Goal: Task Accomplishment & Management: Use online tool/utility

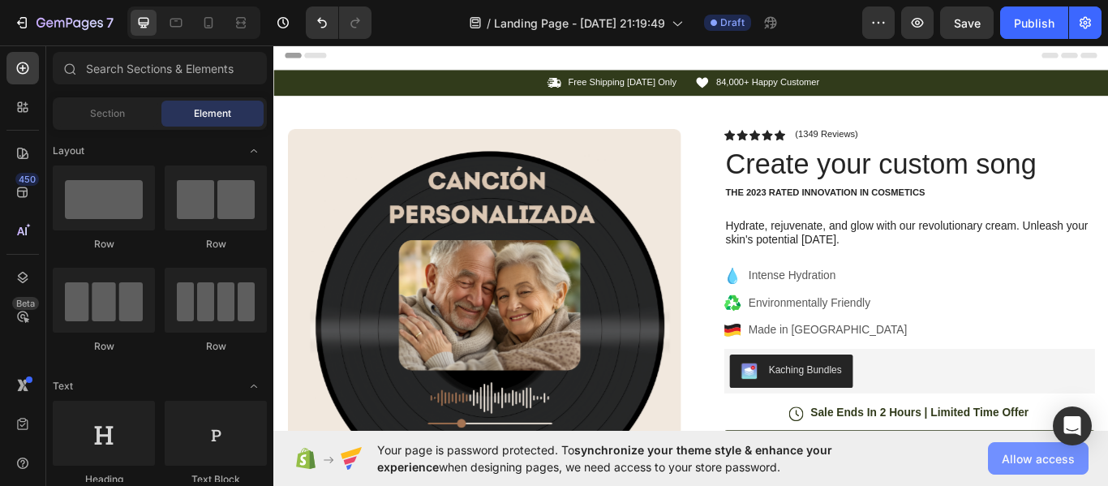
click at [1048, 454] on span "Allow access" at bounding box center [1038, 458] width 73 height 17
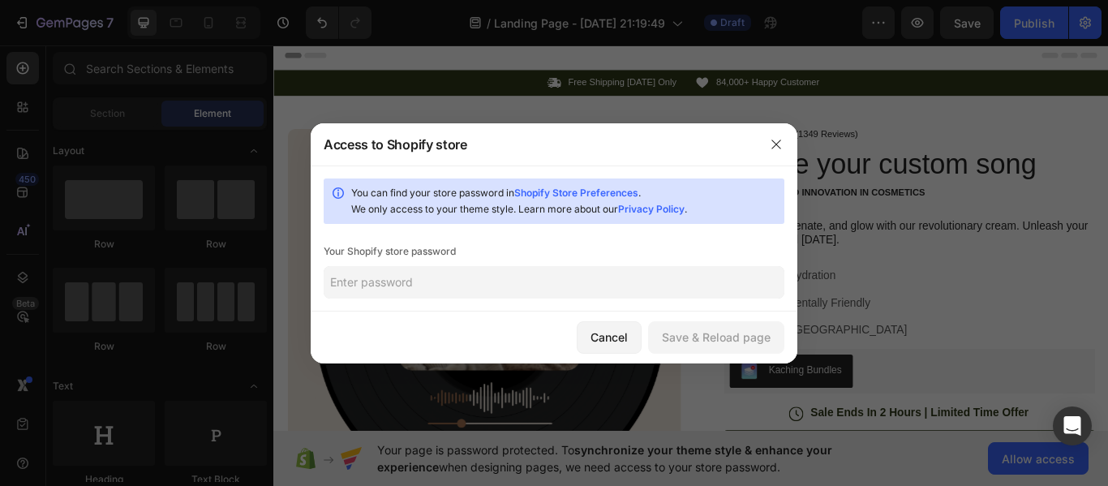
click at [475, 286] on input "text" at bounding box center [554, 282] width 461 height 32
click at [728, 336] on div "Save & Reload page" at bounding box center [716, 337] width 109 height 17
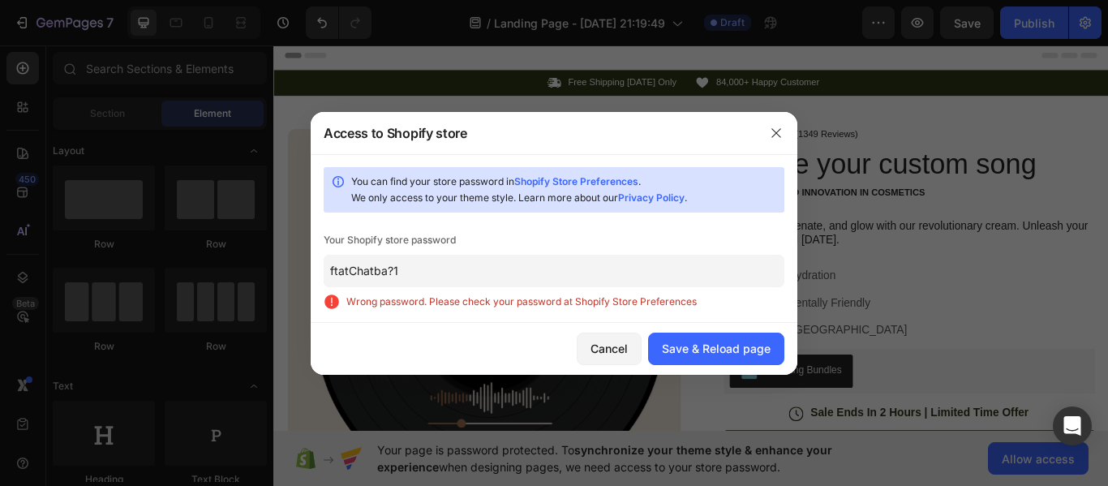
click at [394, 278] on input "ftatChatba?1" at bounding box center [554, 271] width 461 height 32
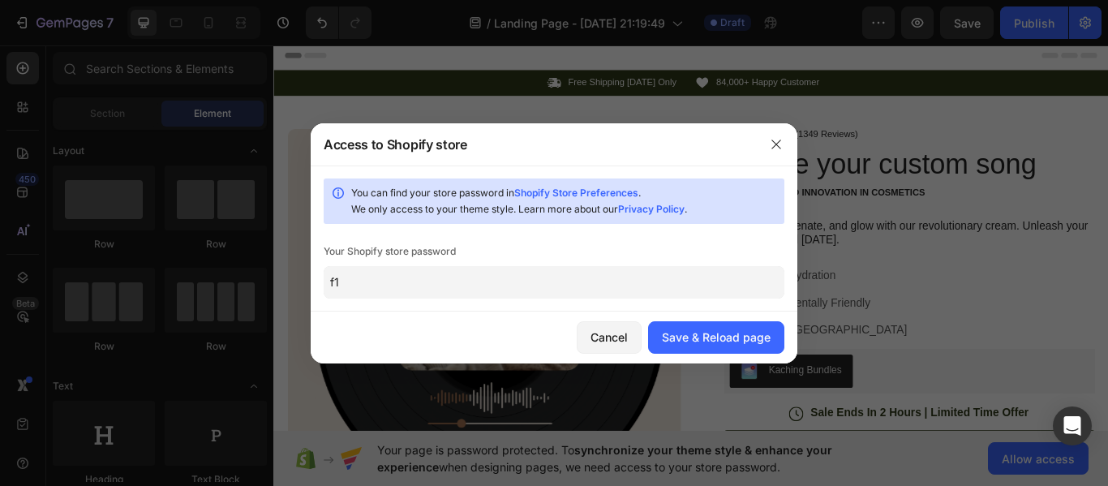
type input "1"
click at [394, 278] on input "1" at bounding box center [554, 282] width 461 height 32
click at [725, 344] on div "Save & Reload page" at bounding box center [716, 337] width 109 height 17
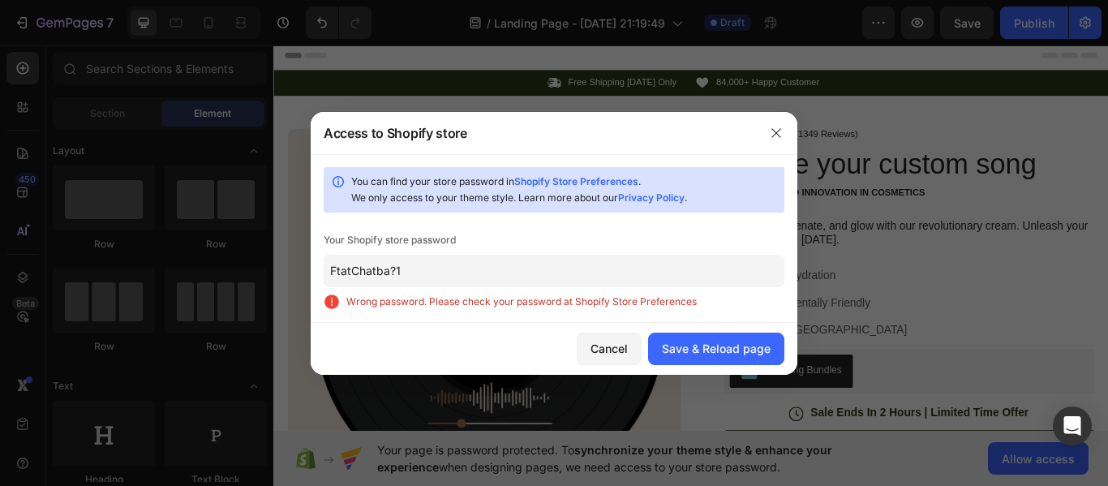
click at [395, 272] on input "FtatChatba?1" at bounding box center [554, 271] width 461 height 32
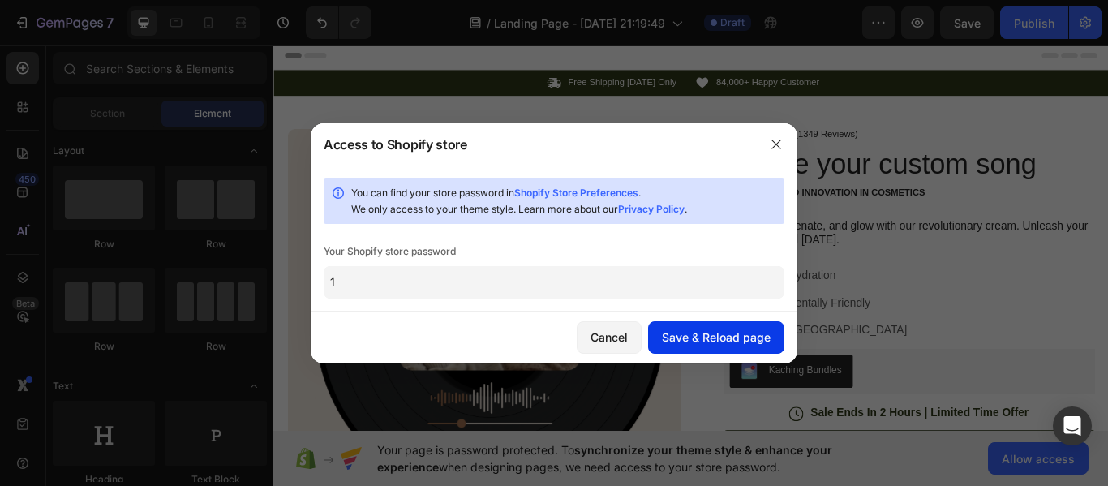
click at [708, 332] on div "Save & Reload page" at bounding box center [716, 337] width 109 height 17
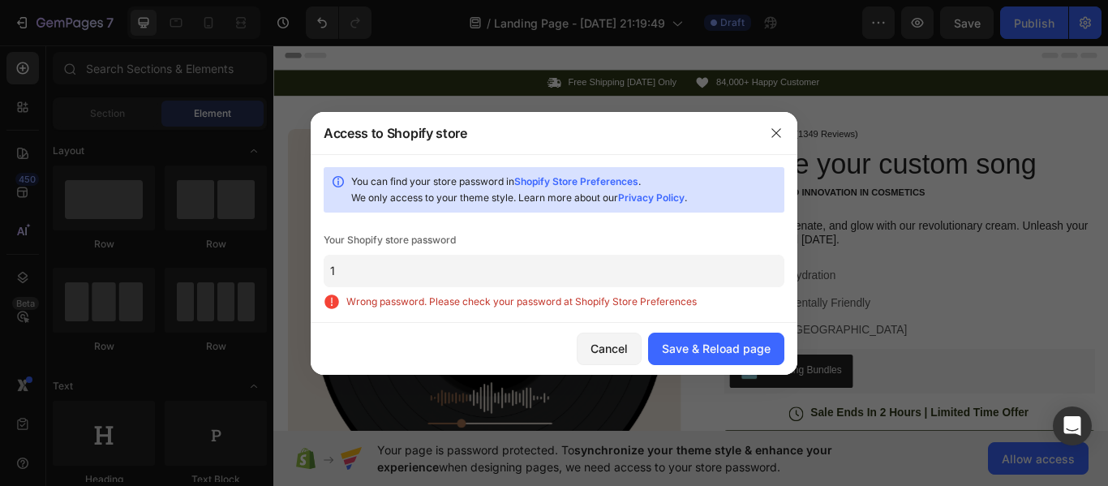
click at [583, 179] on link "Shopify Store Preferences" at bounding box center [576, 181] width 124 height 12
click at [493, 267] on input "1" at bounding box center [554, 271] width 461 height 32
paste input "FtatChatba?12"
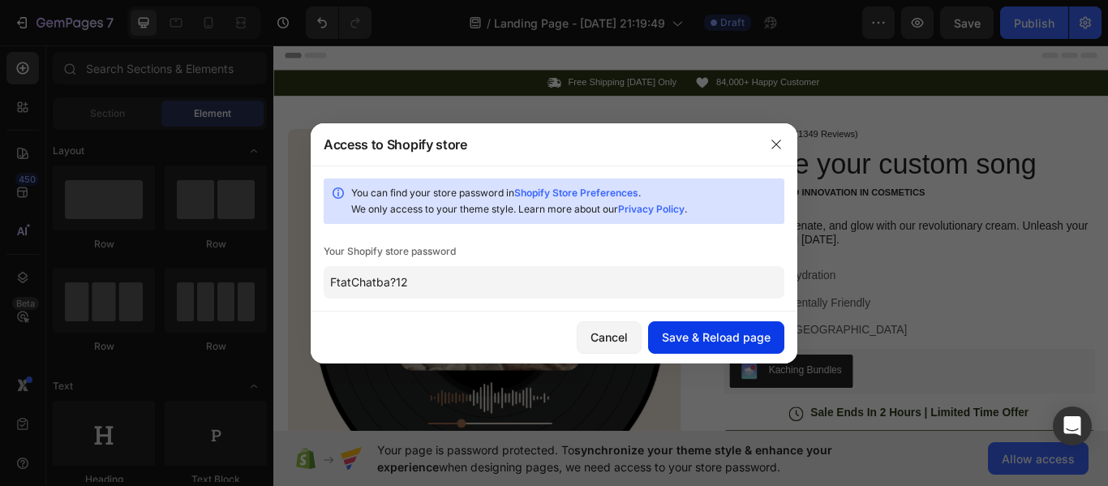
type input "FtatChatba?12"
click at [756, 329] on div "Save & Reload page" at bounding box center [716, 337] width 109 height 17
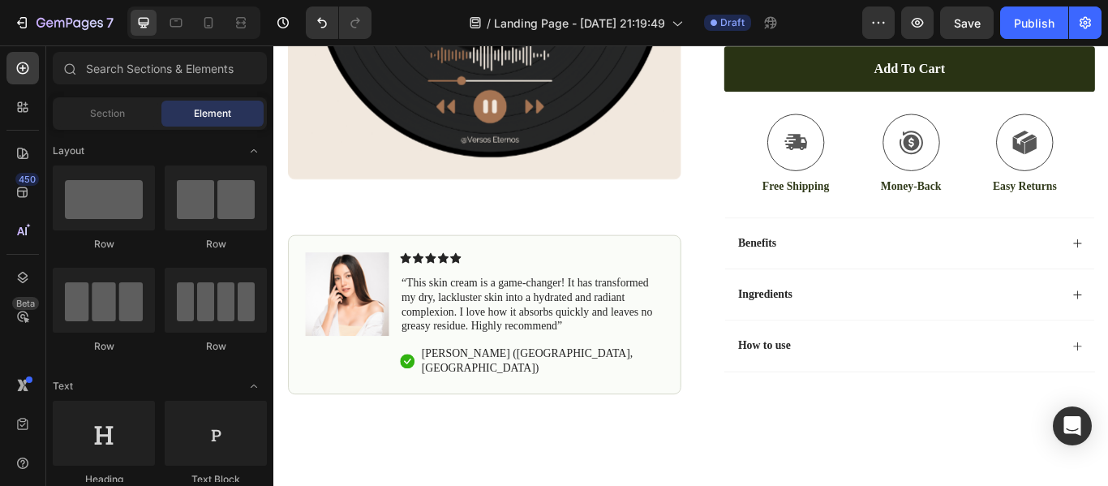
scroll to position [454, 0]
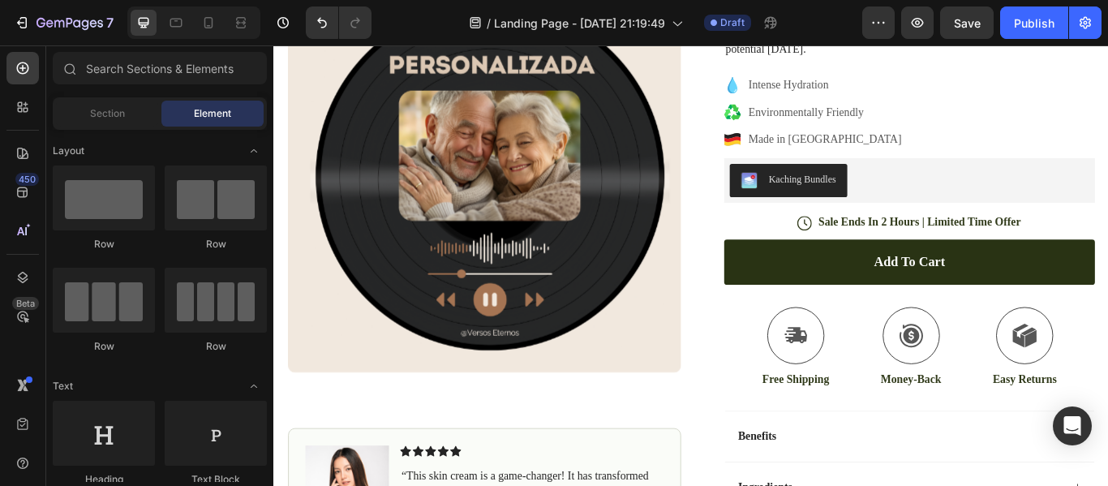
scroll to position [0, 0]
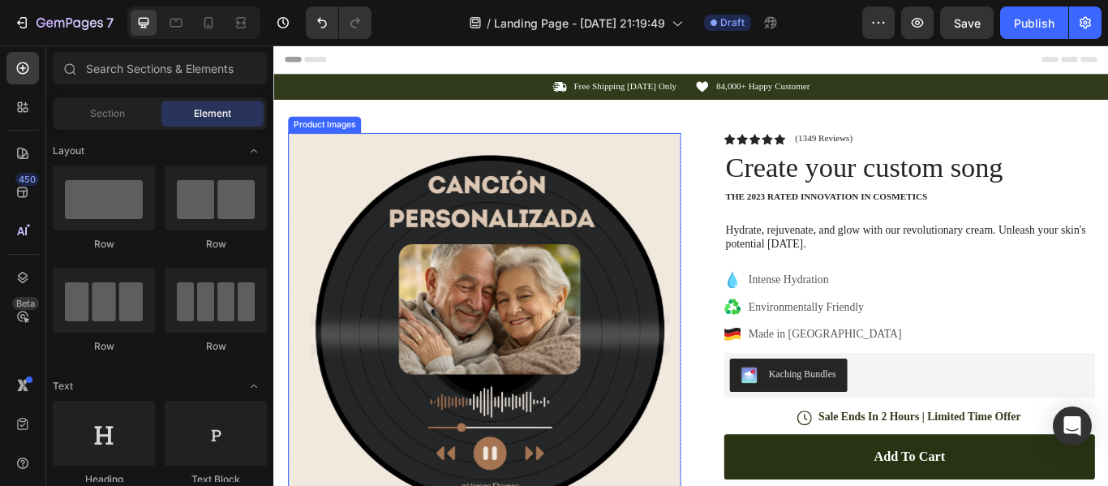
click at [589, 321] on img at bounding box center [519, 377] width 458 height 458
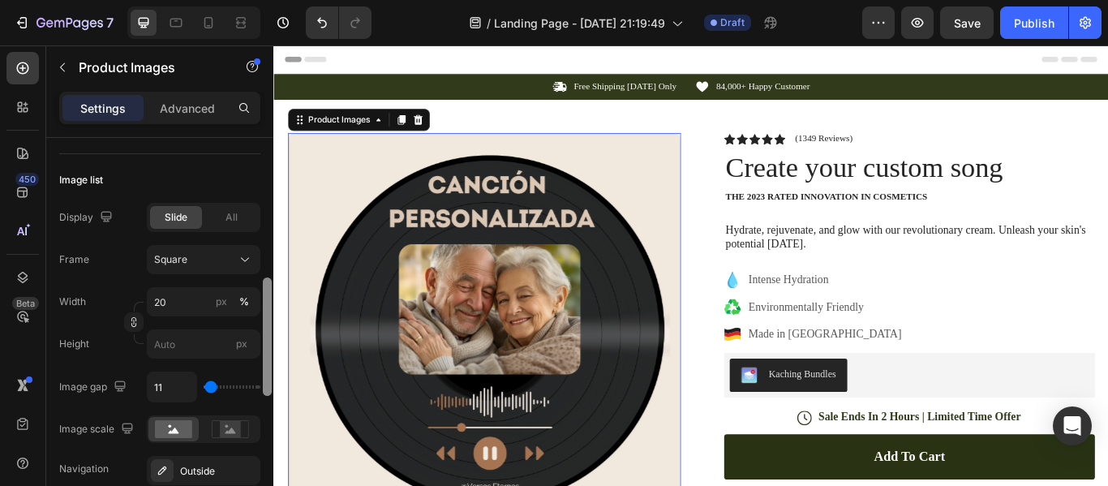
scroll to position [468, 0]
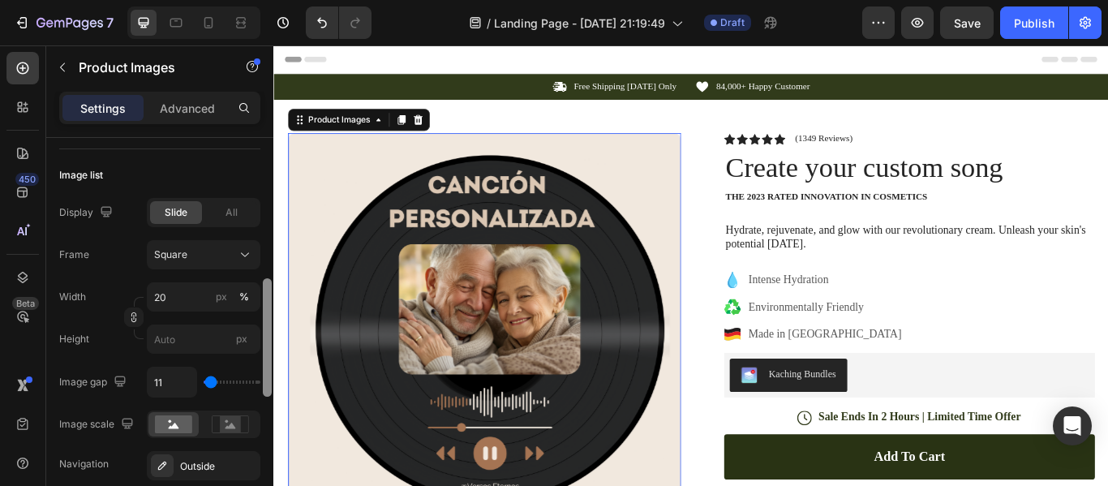
drag, startPoint x: 265, startPoint y: 237, endPoint x: 267, endPoint y: 378, distance: 141.2
click at [267, 378] on div at bounding box center [267, 337] width 9 height 118
click at [214, 213] on div "All" at bounding box center [231, 212] width 52 height 23
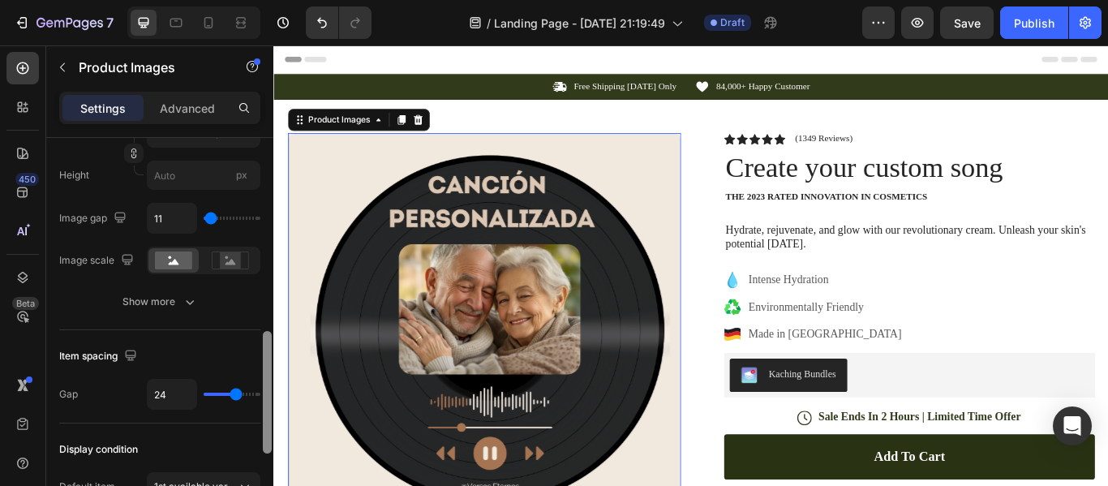
scroll to position [635, 0]
drag, startPoint x: 267, startPoint y: 335, endPoint x: 268, endPoint y: 387, distance: 51.9
click at [268, 387] on div at bounding box center [267, 396] width 9 height 123
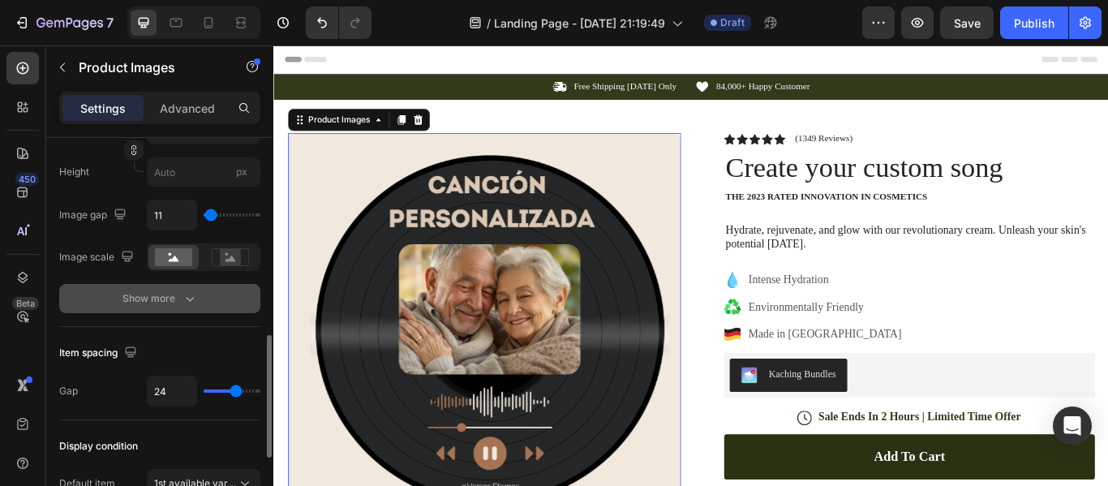
click at [193, 295] on icon "button" at bounding box center [190, 298] width 16 height 16
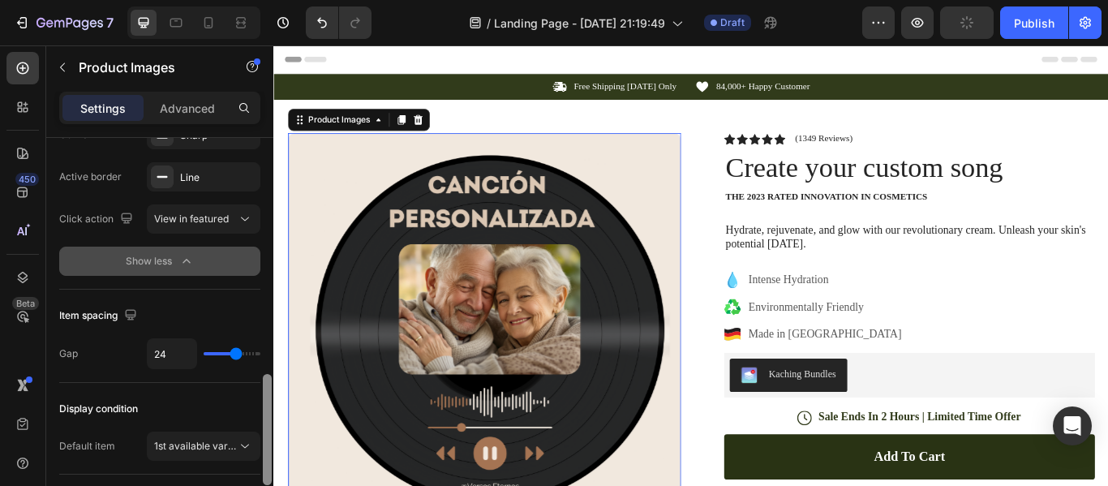
scroll to position [807, 0]
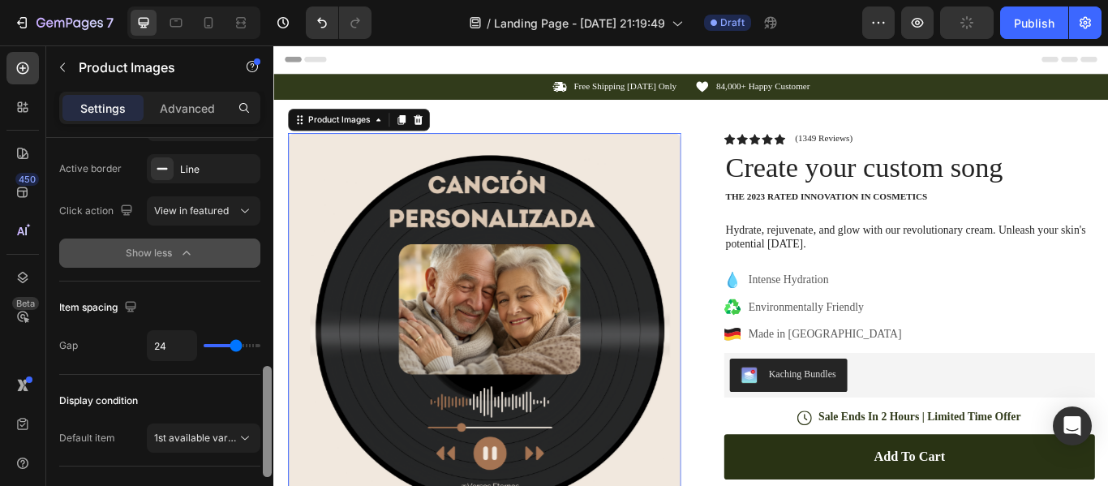
drag, startPoint x: 265, startPoint y: 399, endPoint x: 268, endPoint y: 453, distance: 53.6
click at [268, 453] on div at bounding box center [267, 421] width 9 height 111
click at [254, 441] on button "1st available variant" at bounding box center [204, 438] width 114 height 29
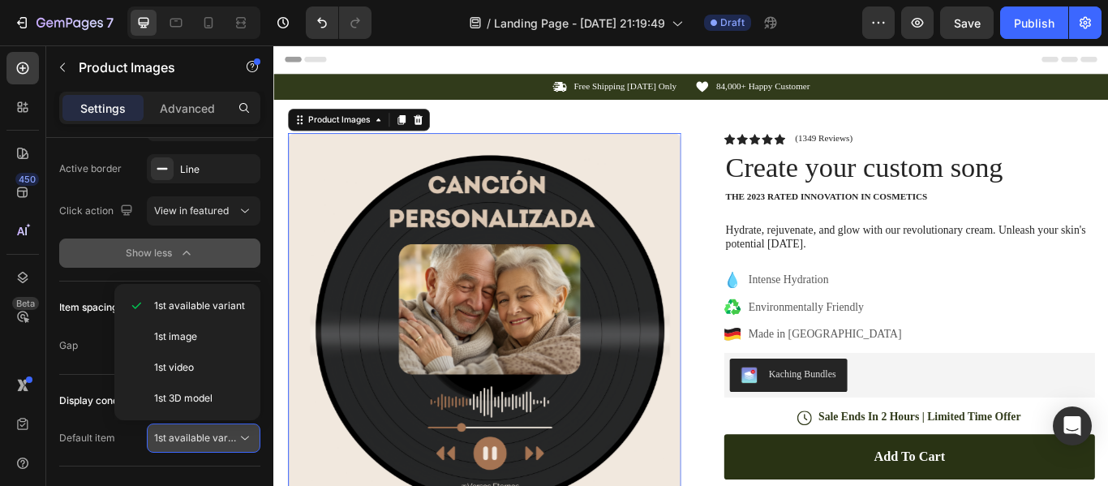
click at [254, 441] on button "1st available variant" at bounding box center [204, 438] width 114 height 29
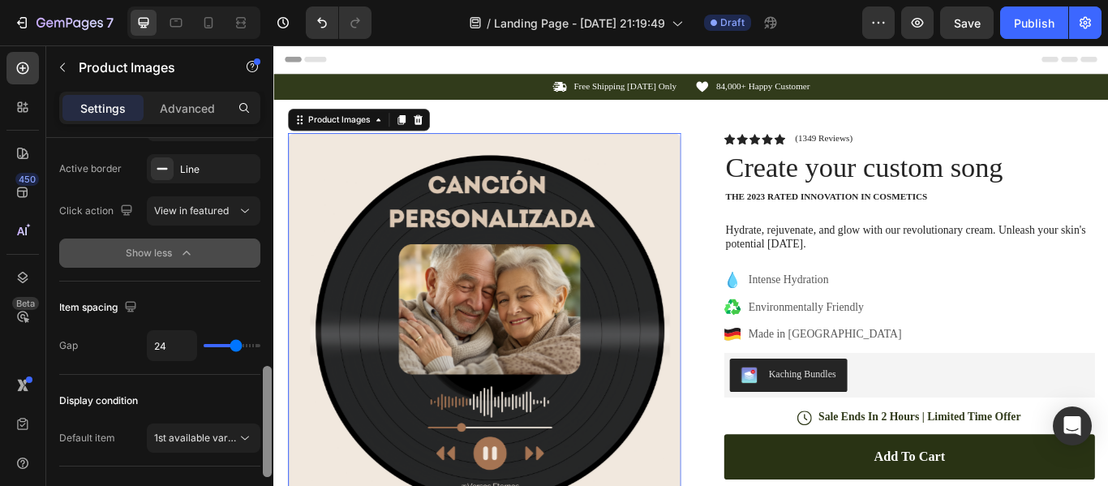
scroll to position [413, 0]
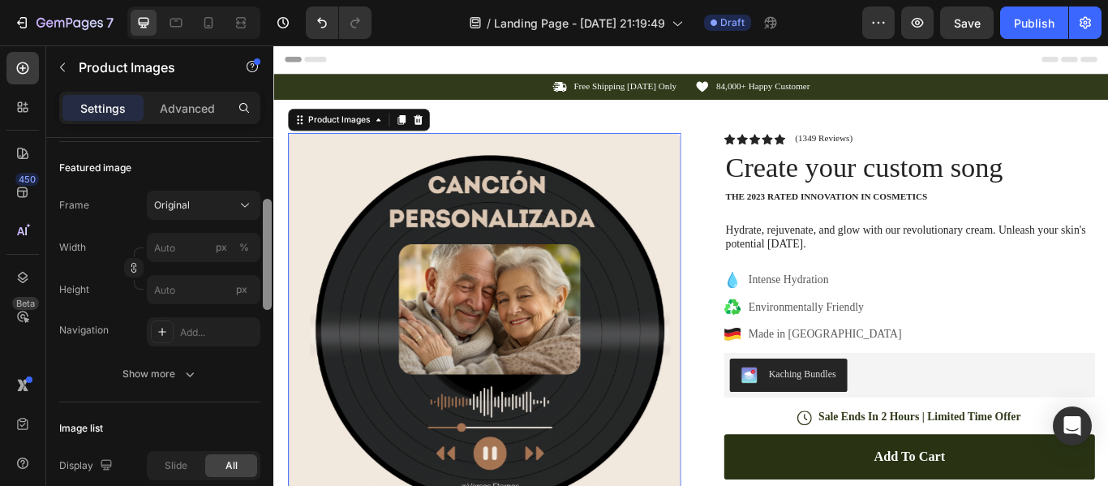
scroll to position [207, 0]
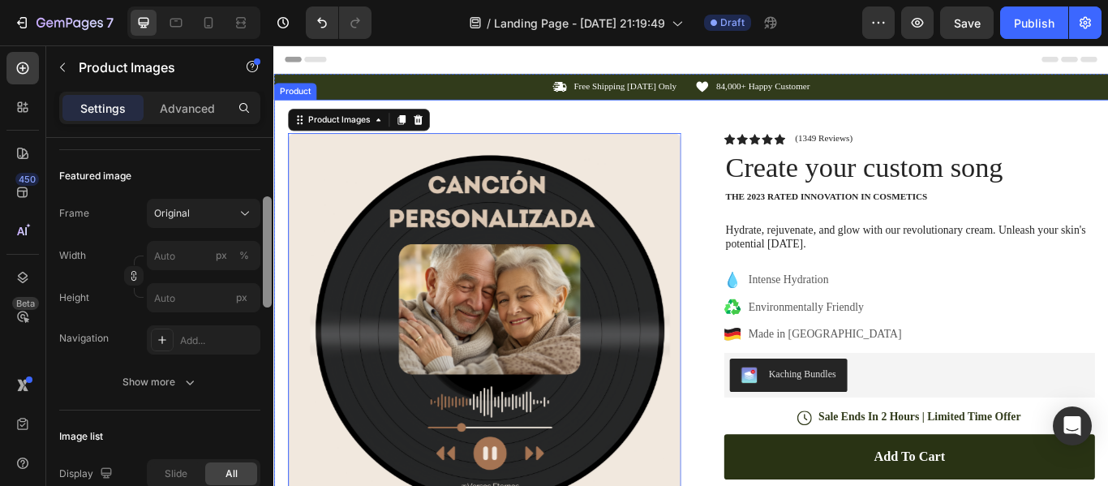
drag, startPoint x: 538, startPoint y: 341, endPoint x: 280, endPoint y: 181, distance: 303.5
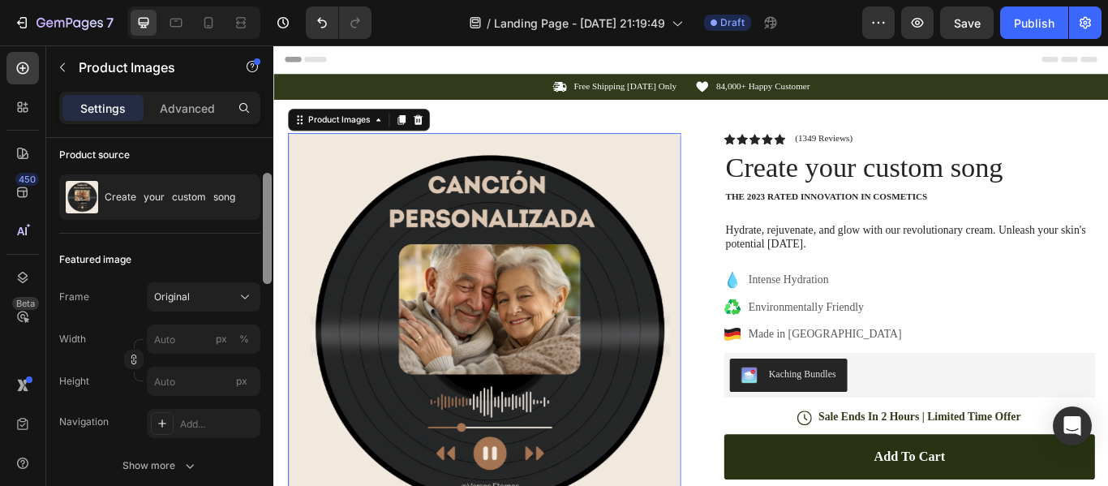
scroll to position [0, 0]
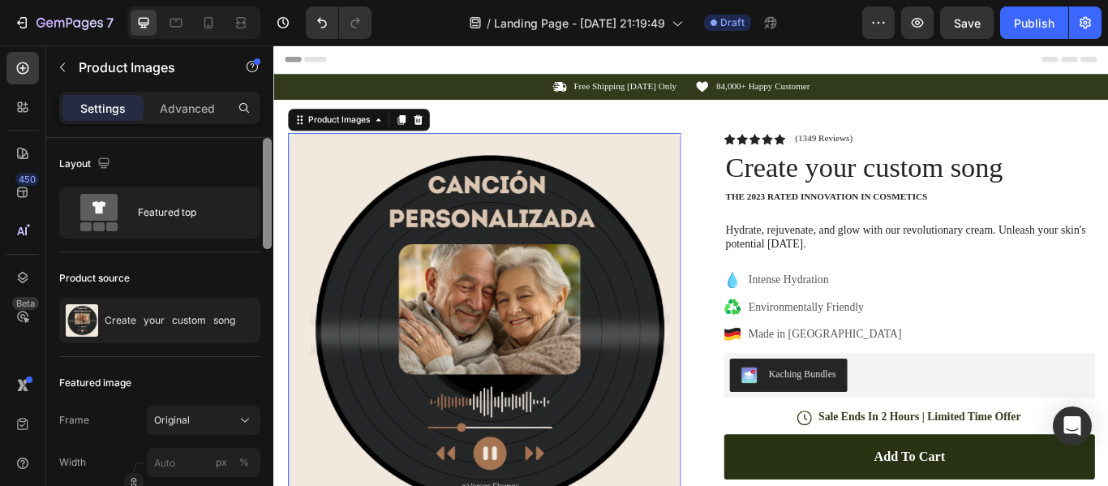
drag, startPoint x: 266, startPoint y: 213, endPoint x: 273, endPoint y: 161, distance: 53.2
click at [273, 0] on div "7 / Landing Page - [DATE] 21:19:49 Draft Preview Save Publish 450 Beta Sections…" at bounding box center [554, 0] width 1108 height 0
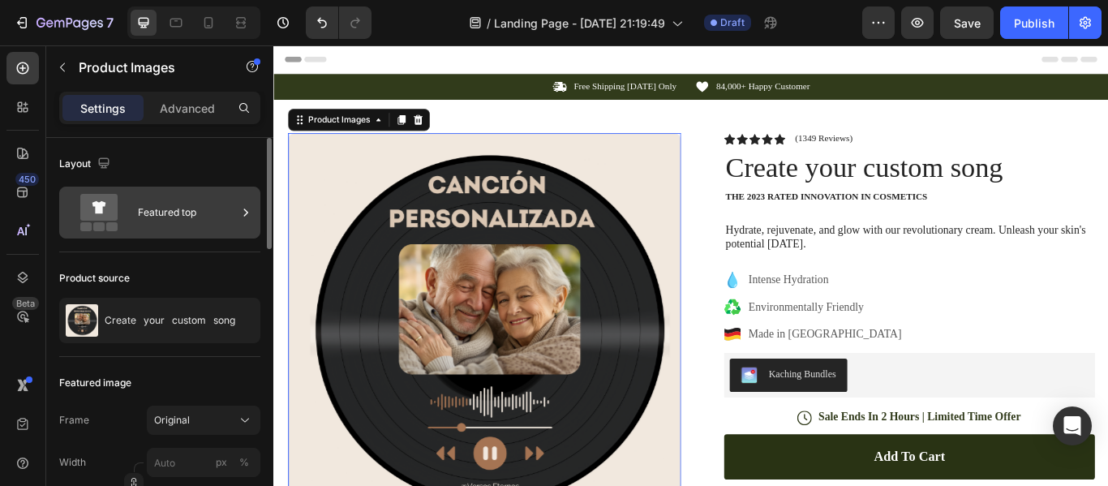
click at [168, 219] on div "Featured top" at bounding box center [187, 212] width 99 height 37
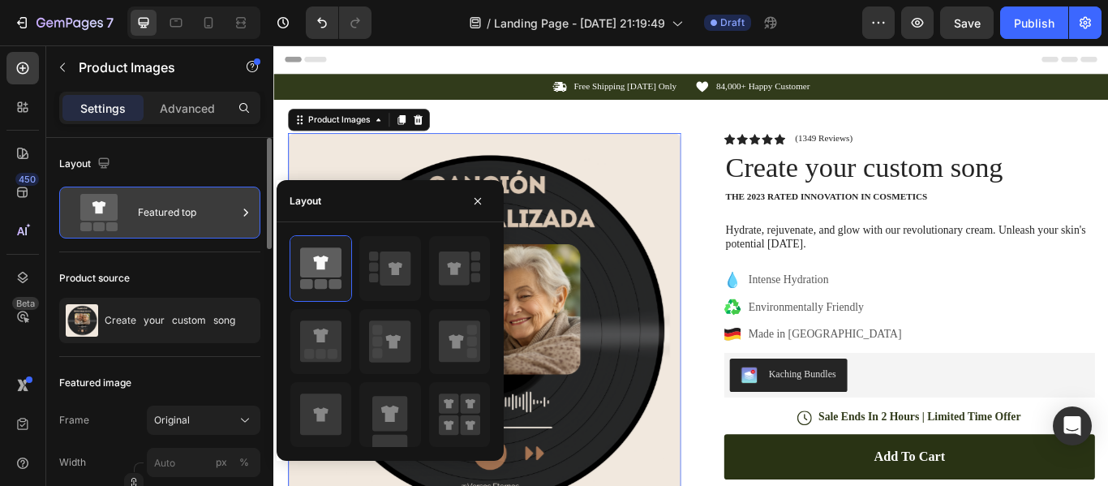
click at [168, 219] on div "Featured top" at bounding box center [187, 212] width 99 height 37
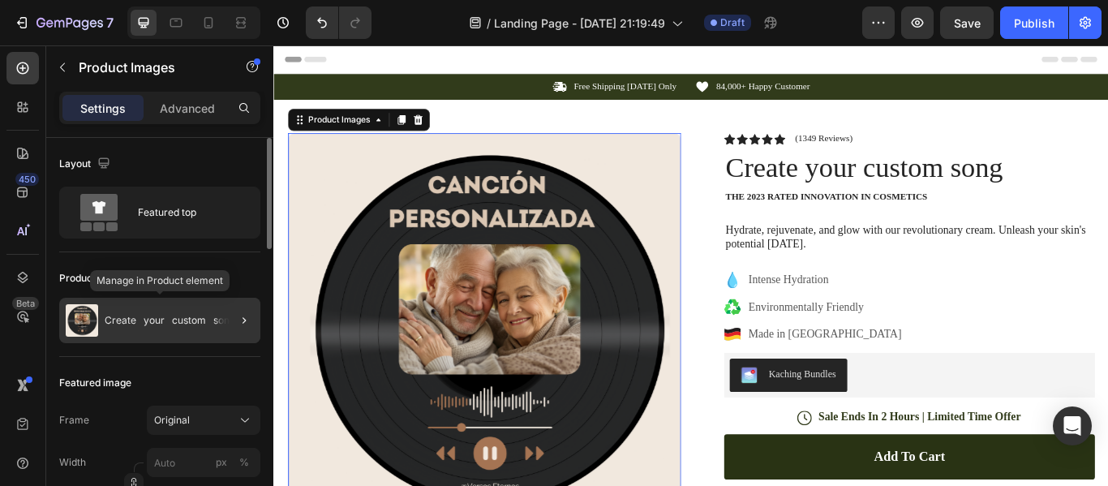
click at [162, 327] on div "Create your custom song" at bounding box center [159, 320] width 201 height 45
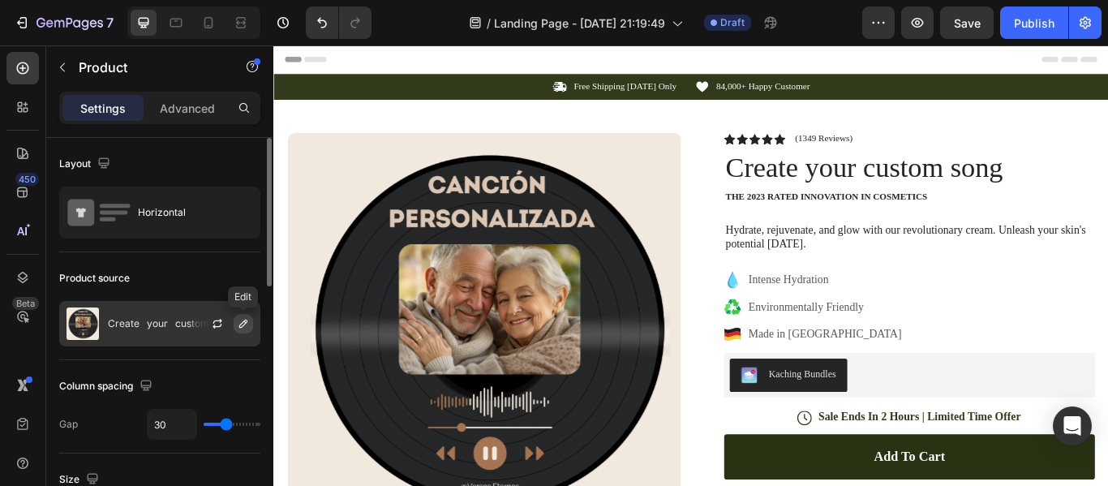
click at [242, 325] on icon "button" at bounding box center [243, 323] width 13 height 13
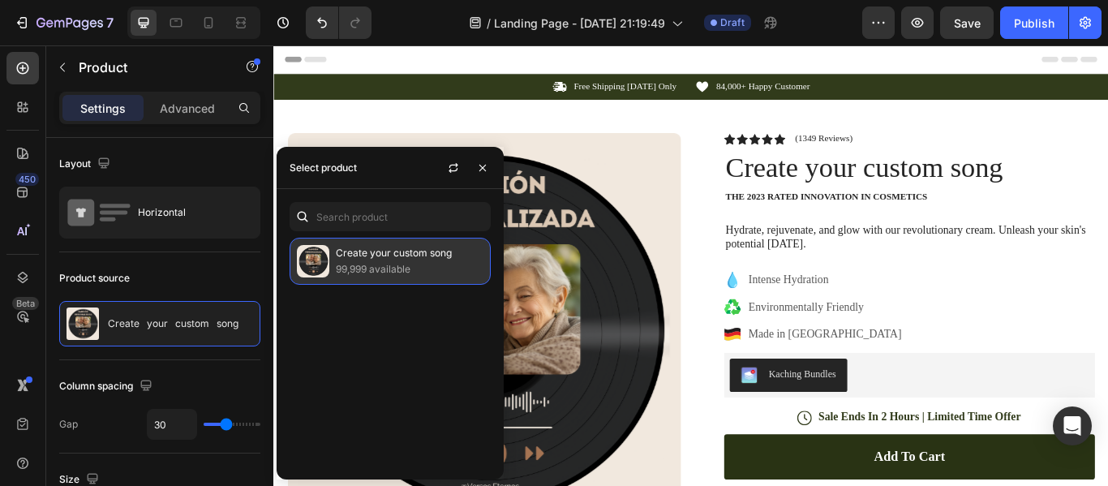
click at [371, 258] on p "Create your custom song" at bounding box center [410, 253] width 148 height 16
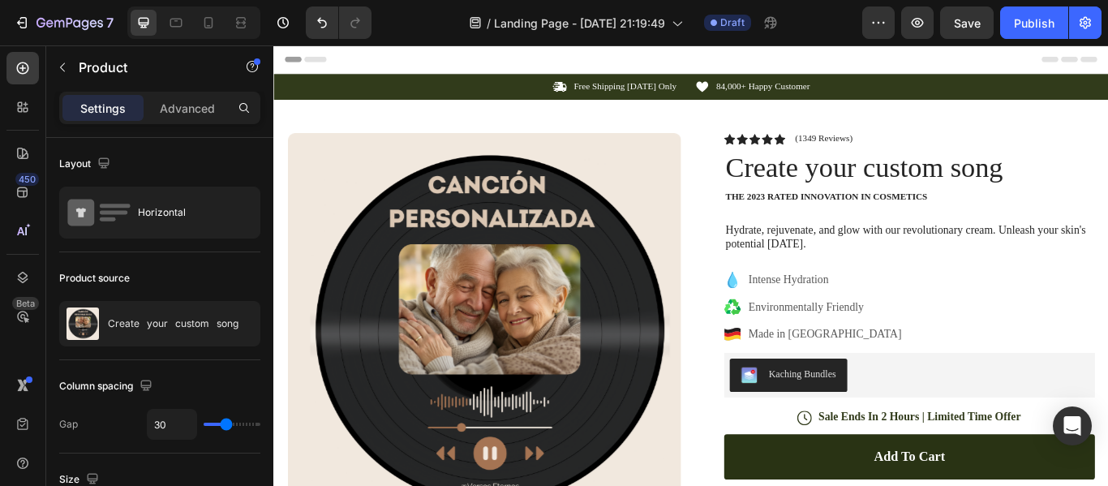
click at [252, 384] on div "Column spacing" at bounding box center [159, 386] width 201 height 26
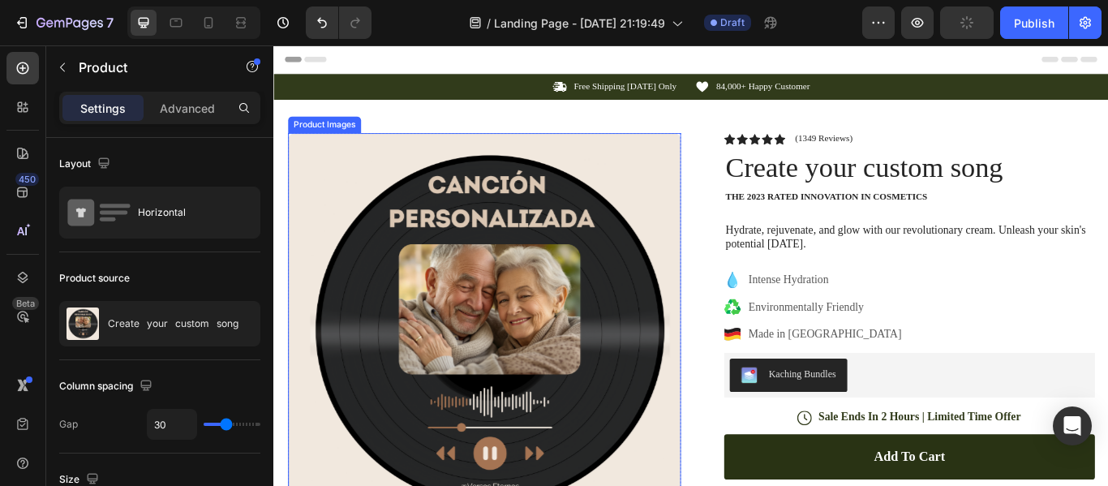
click at [540, 359] on img at bounding box center [519, 377] width 458 height 458
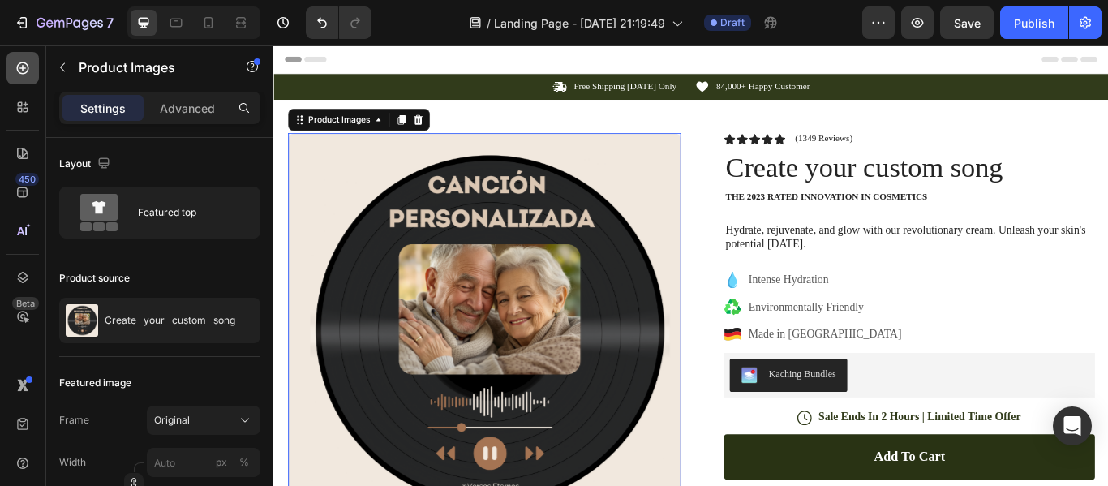
click at [22, 69] on icon at bounding box center [23, 68] width 16 height 16
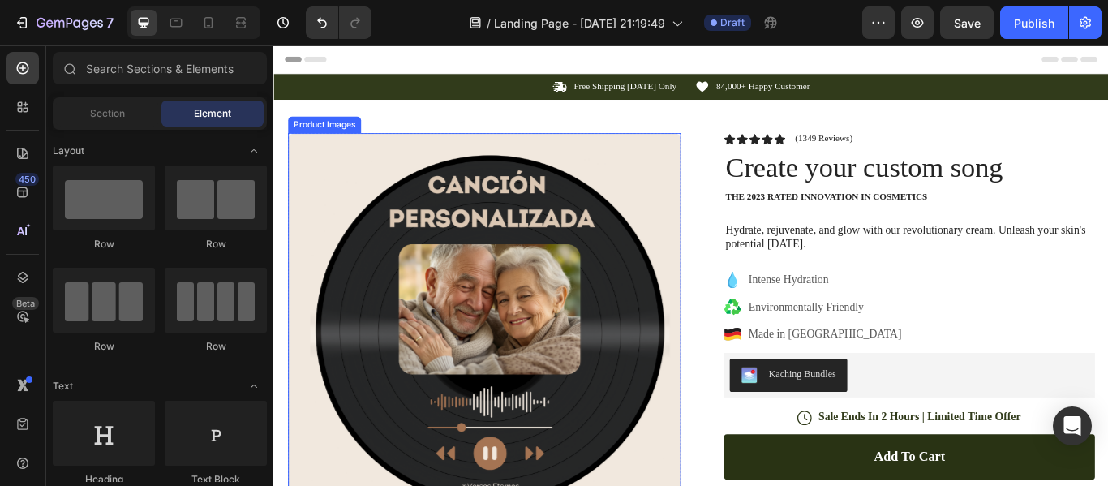
click at [450, 321] on img at bounding box center [519, 377] width 458 height 458
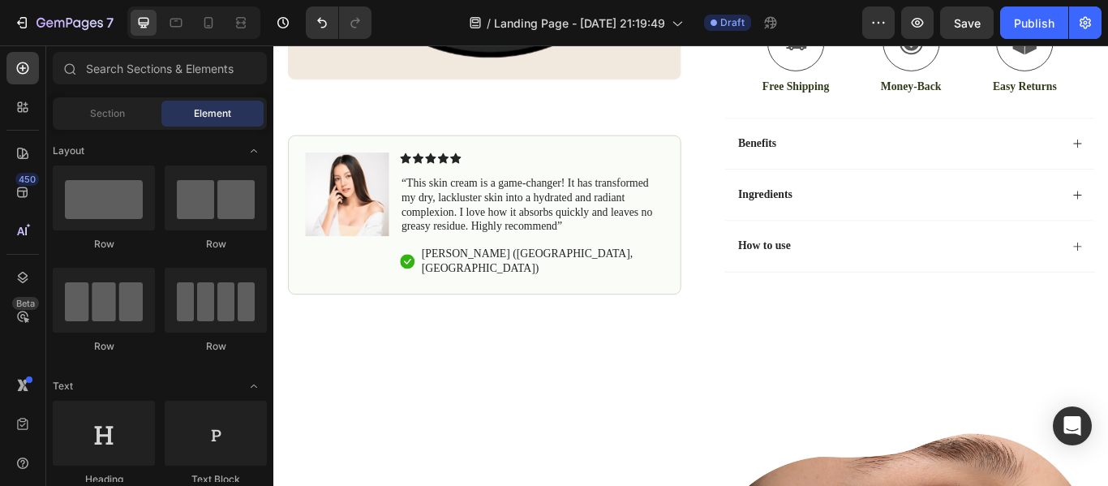
scroll to position [584, 0]
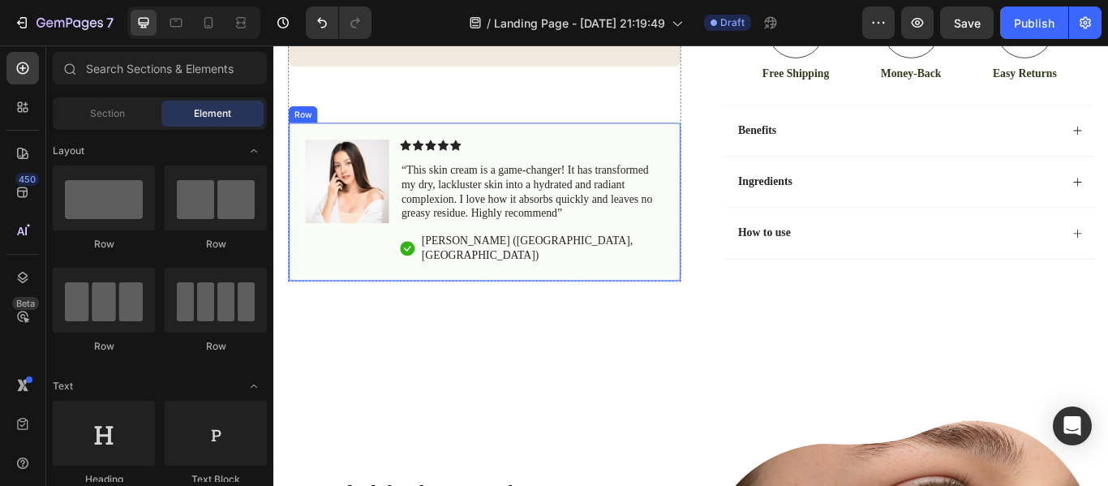
click at [566, 212] on div "Image Icon Icon Icon Icon Icon Icon List “This skin cream is a game-changer! It…" at bounding box center [519, 228] width 458 height 186
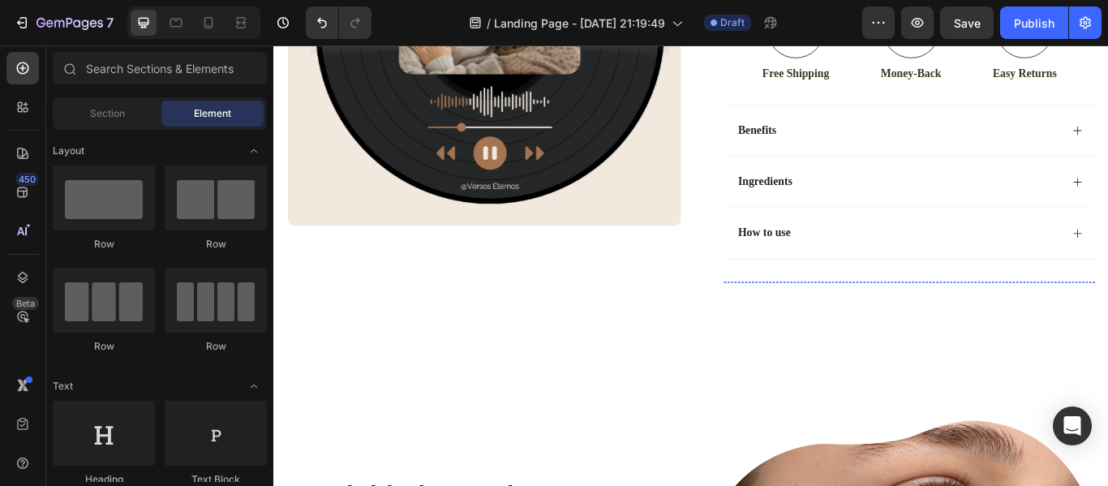
click at [975, 321] on img at bounding box center [969, 321] width 101 height 0
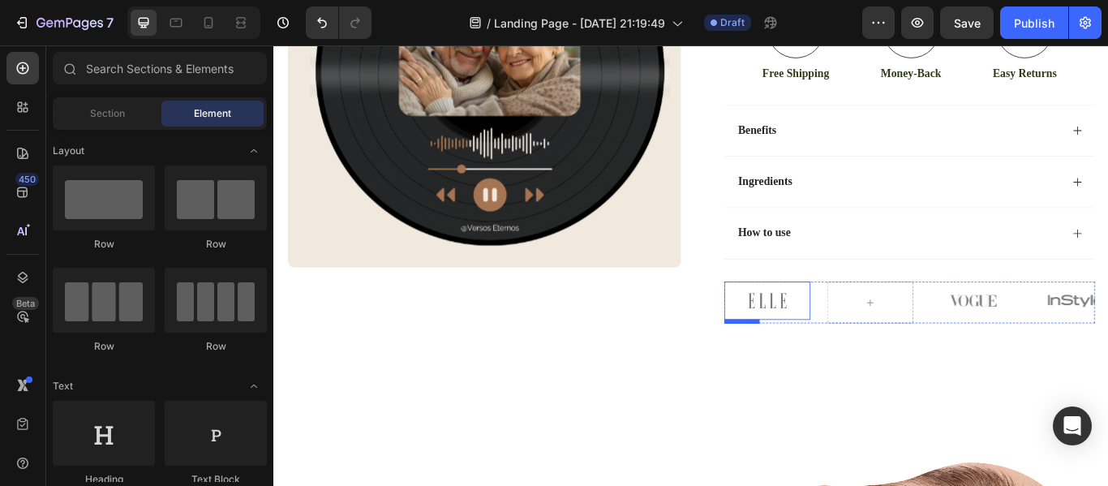
click at [826, 349] on img at bounding box center [848, 343] width 101 height 45
click at [1072, 339] on img at bounding box center [1089, 343] width 101 height 45
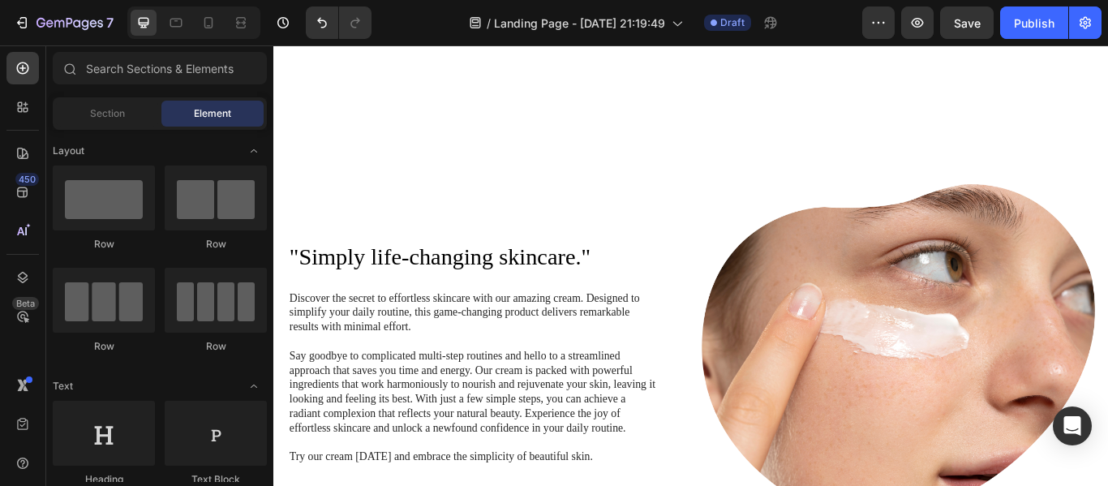
scroll to position [974, 0]
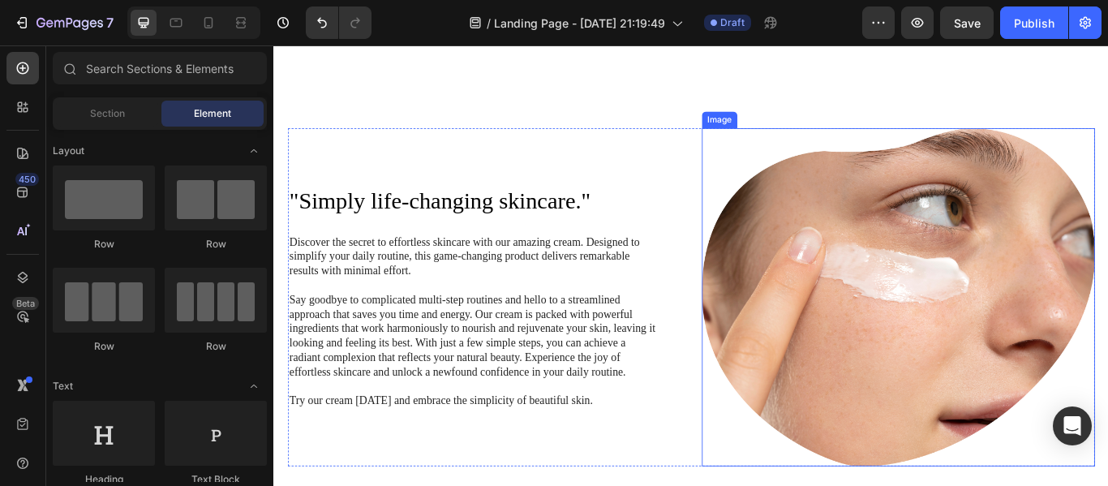
click at [983, 340] on img at bounding box center [1001, 339] width 458 height 394
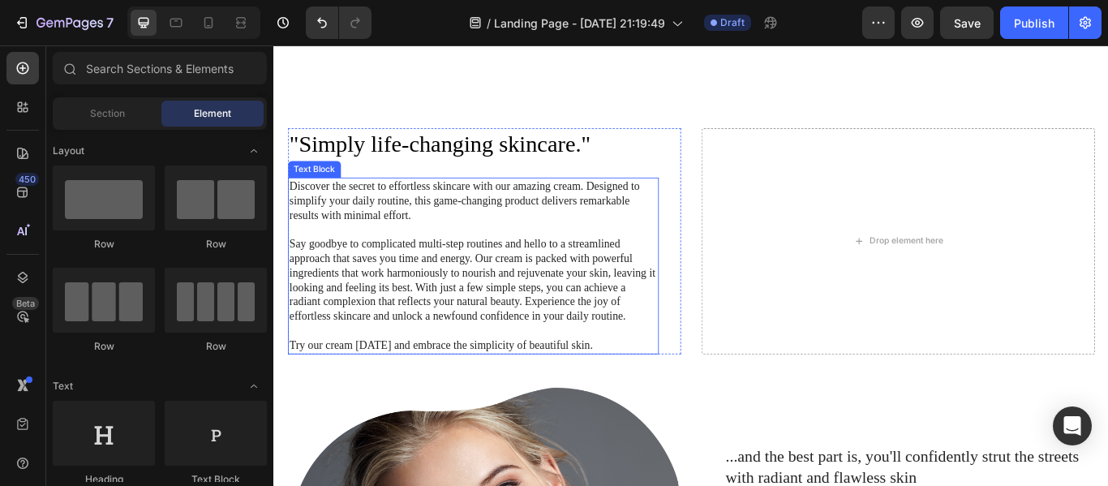
click at [541, 269] on p "Say goodbye to complicated multi-step routines and hello to a streamlined appro…" at bounding box center [505, 319] width 429 height 101
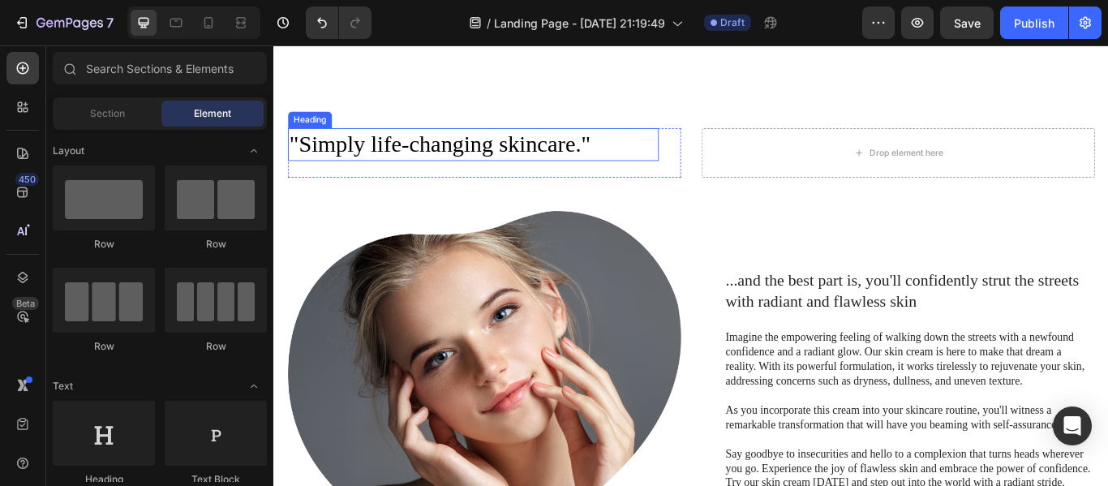
click at [517, 160] on h2 ""Simply life-changing skincare."" at bounding box center [506, 161] width 432 height 38
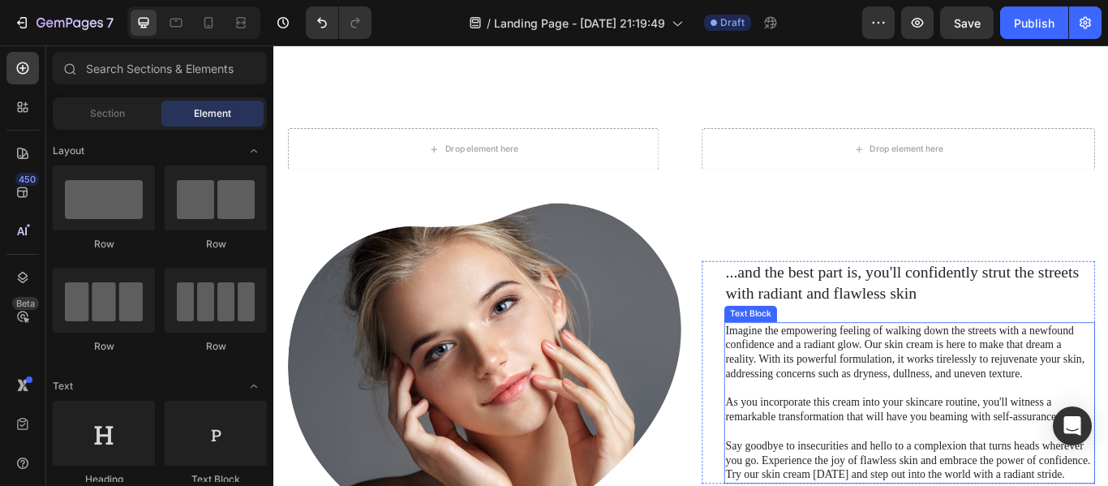
click at [944, 437] on p at bounding box center [1014, 445] width 429 height 17
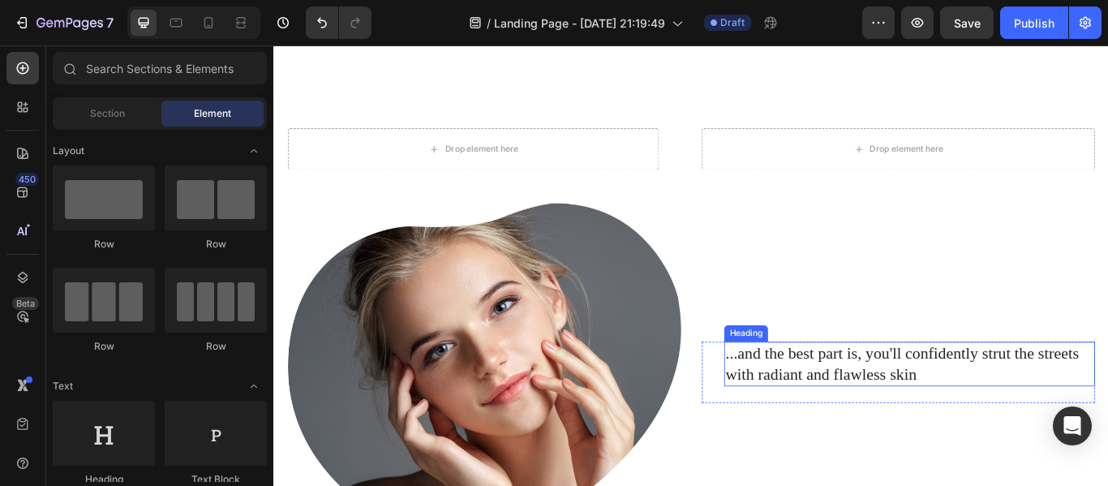
click at [879, 424] on h2 "...and the best part is, you'll confidently strut the streets with radiant and …" at bounding box center [1014, 417] width 432 height 52
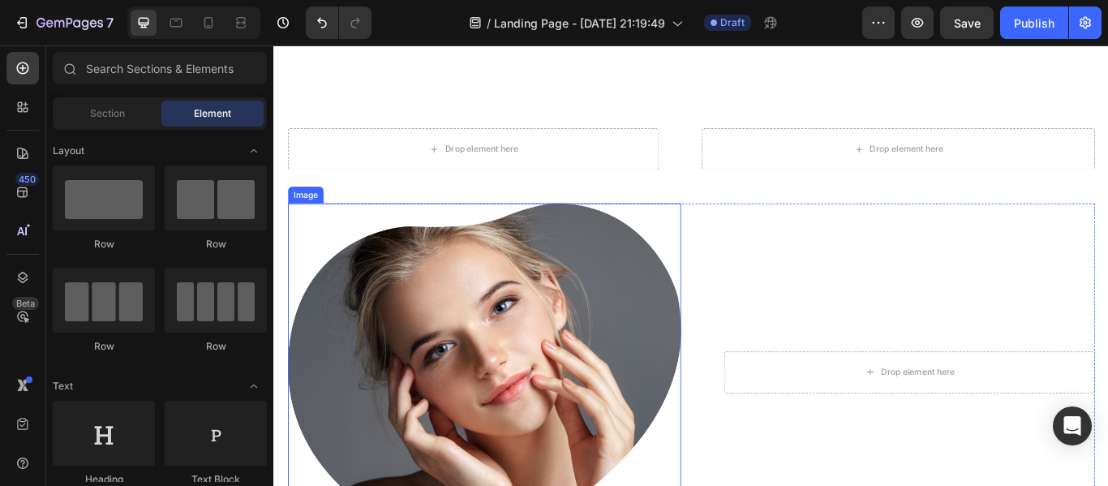
click at [506, 339] on img at bounding box center [519, 427] width 458 height 394
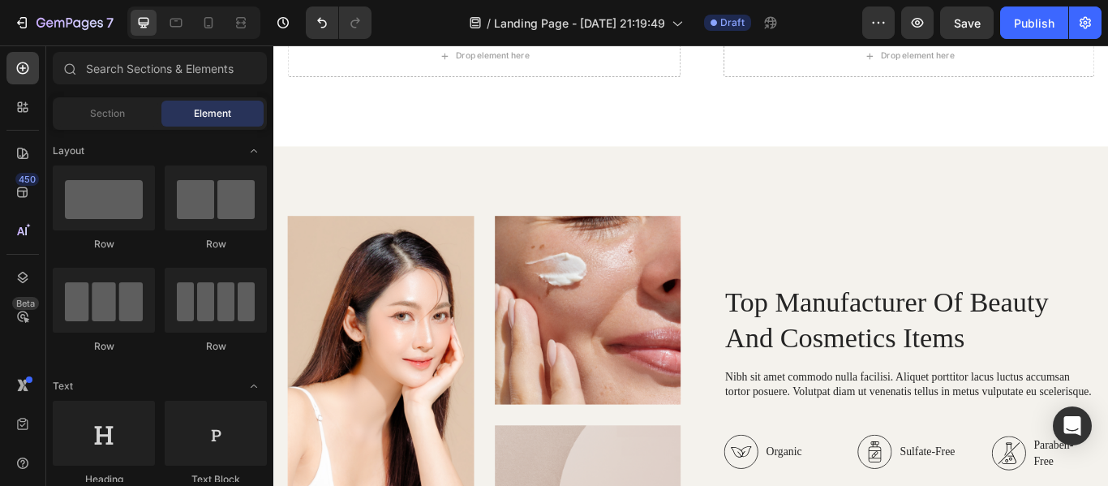
scroll to position [1201, 0]
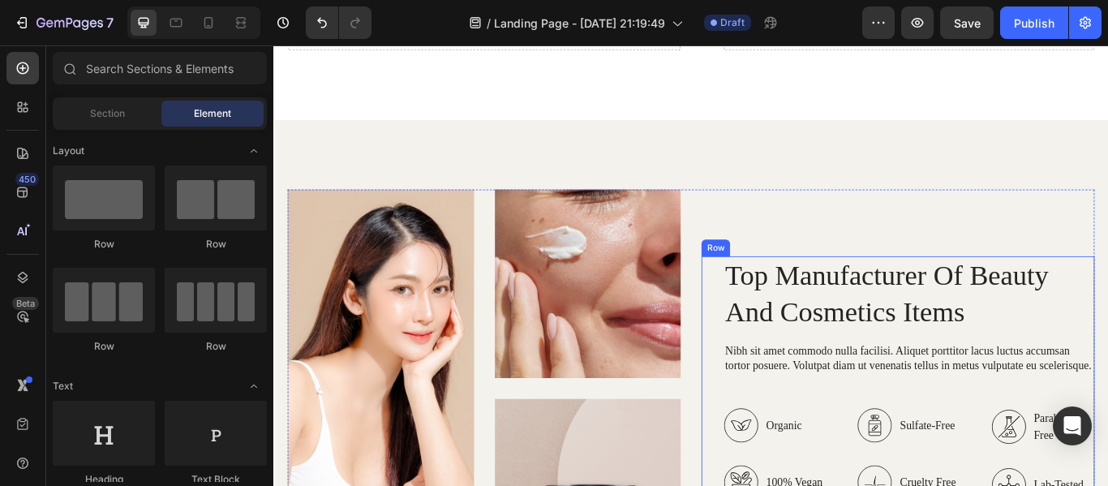
click at [777, 292] on div "Top Manufacturer Of Beauty And Cosmetics Items Heading Nibh sit amet commodo nu…" at bounding box center [1001, 475] width 458 height 369
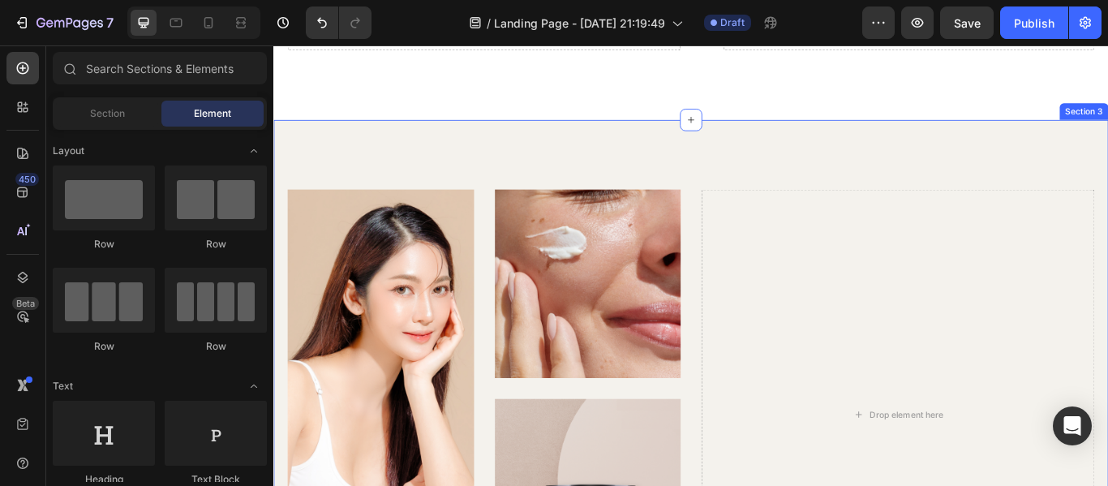
click at [390, 179] on div "Image Image Image Row Drop element here Row Section 3" at bounding box center [760, 476] width 974 height 688
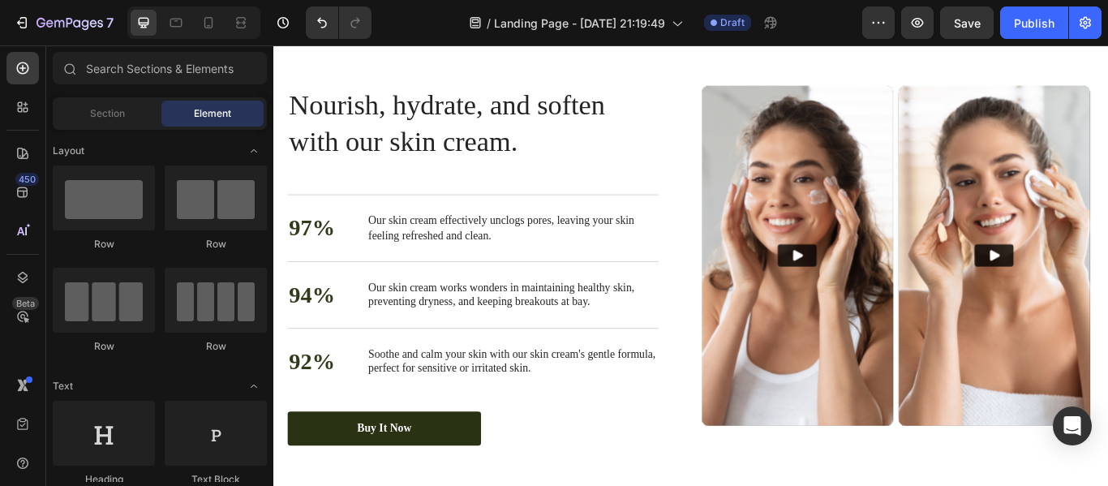
scroll to position [1363, 0]
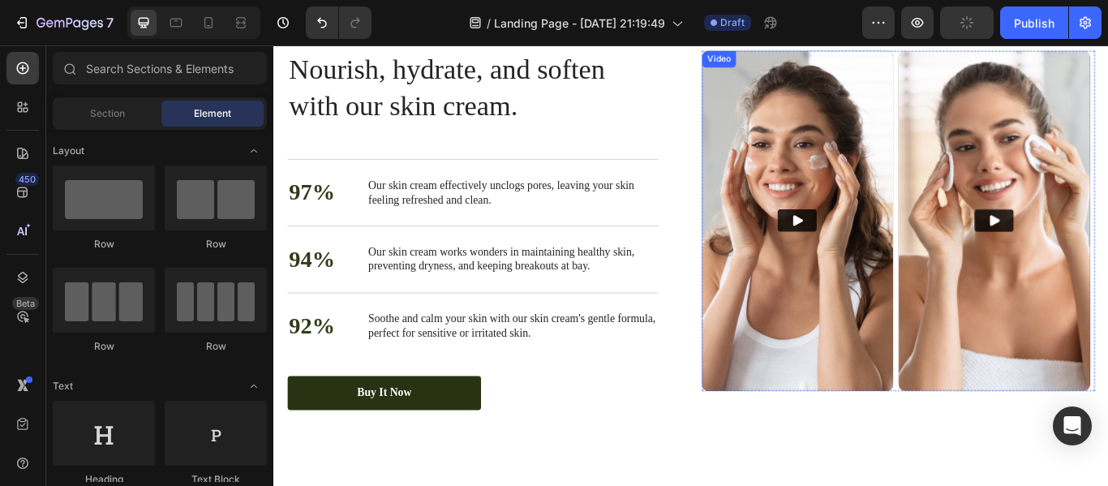
click at [781, 66] on div "Video" at bounding box center [792, 61] width 33 height 15
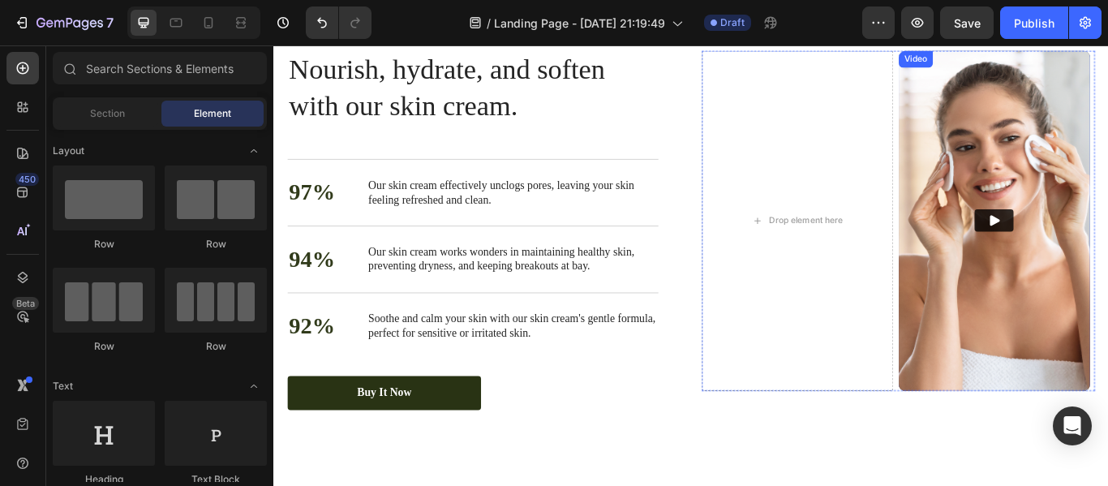
click at [1018, 65] on div "Video" at bounding box center [1021, 61] width 33 height 15
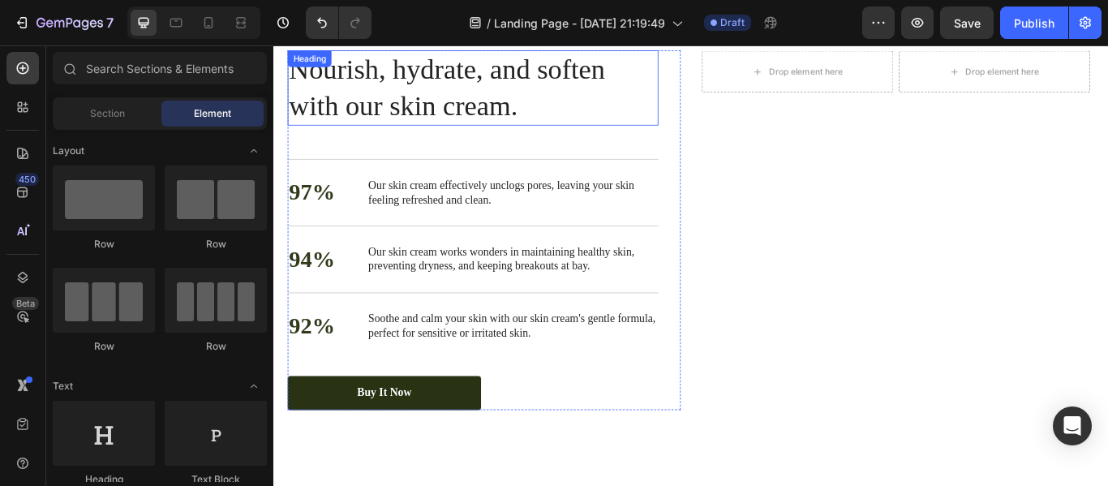
click at [312, 62] on div "Heading" at bounding box center [315, 61] width 45 height 15
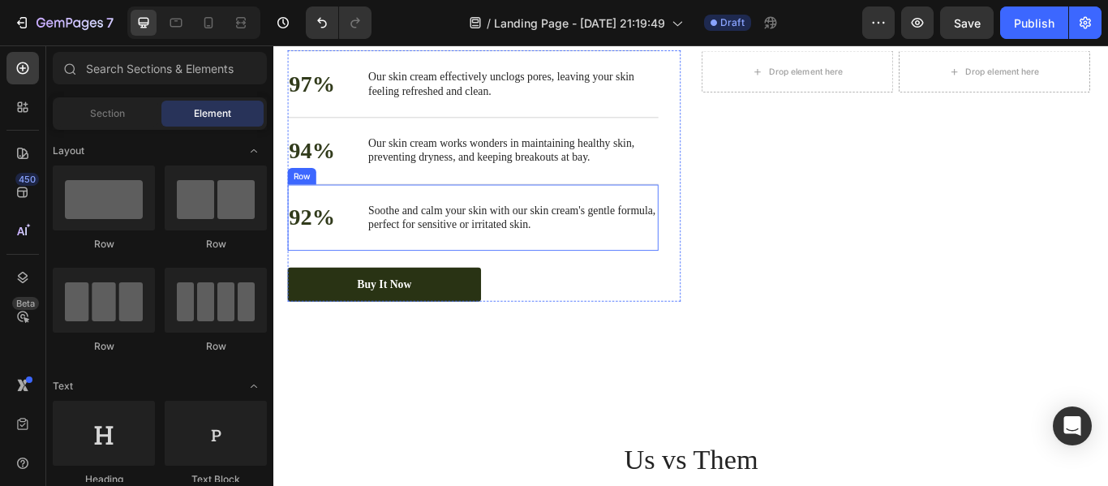
click at [306, 214] on div "92% Text Block Soothe and calm your skin with our skin cream's gentle formula, …" at bounding box center [506, 246] width 432 height 78
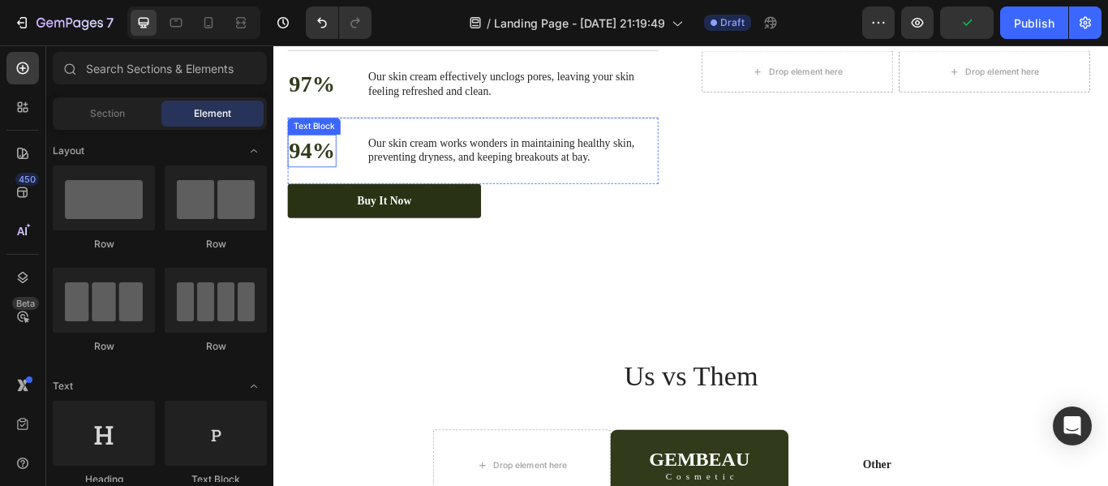
click at [295, 138] on div "Text Block" at bounding box center [320, 139] width 55 height 15
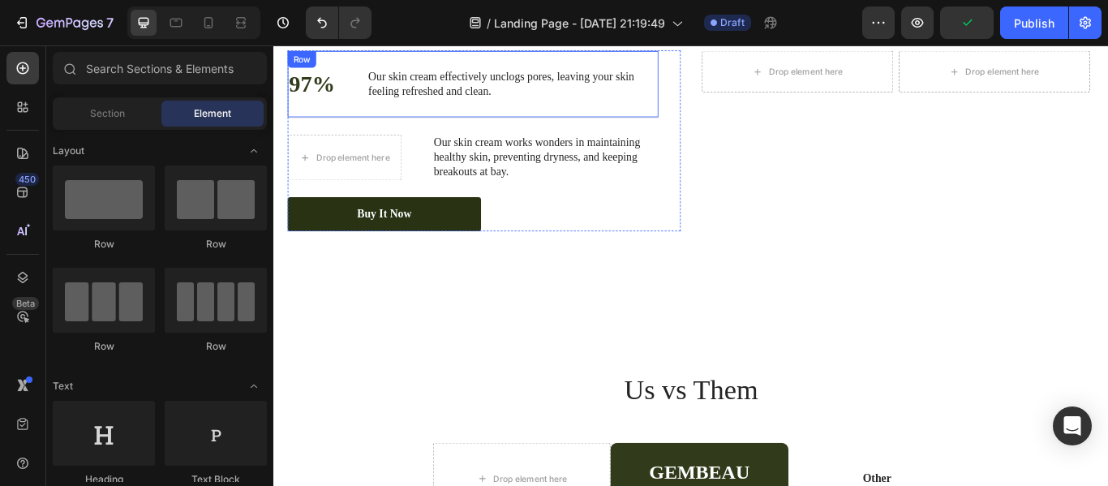
click at [293, 61] on div "Row" at bounding box center [306, 61] width 27 height 15
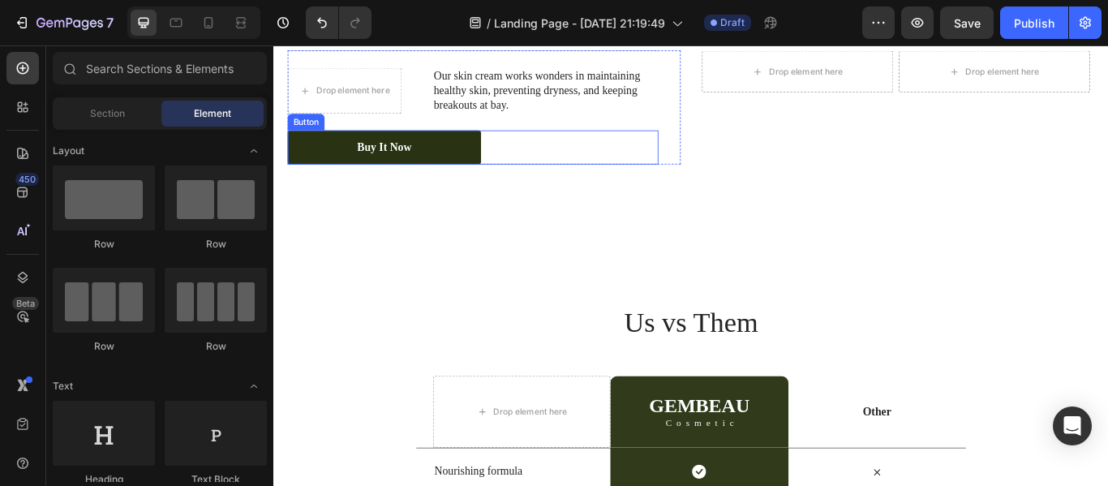
click at [613, 164] on div "Buy It Now Button" at bounding box center [506, 164] width 432 height 40
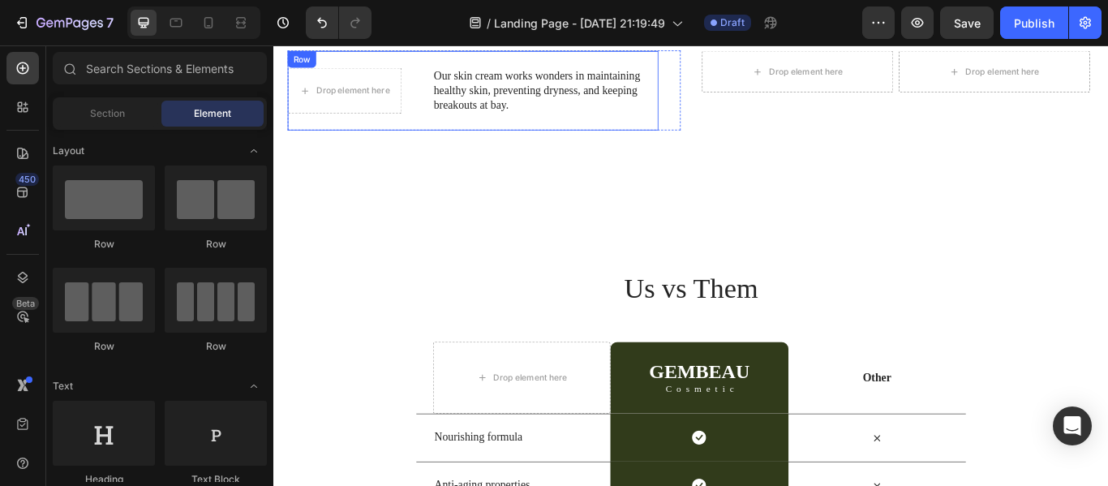
click at [346, 58] on div "Drop element here Our skin cream works wonders in maintaining healthy skin, pre…" at bounding box center [506, 97] width 432 height 93
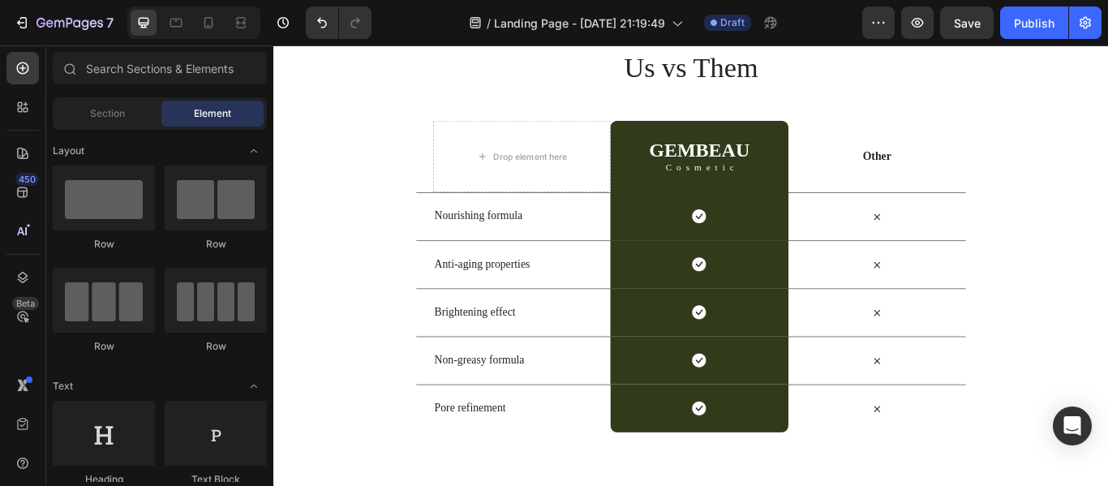
scroll to position [1469, 0]
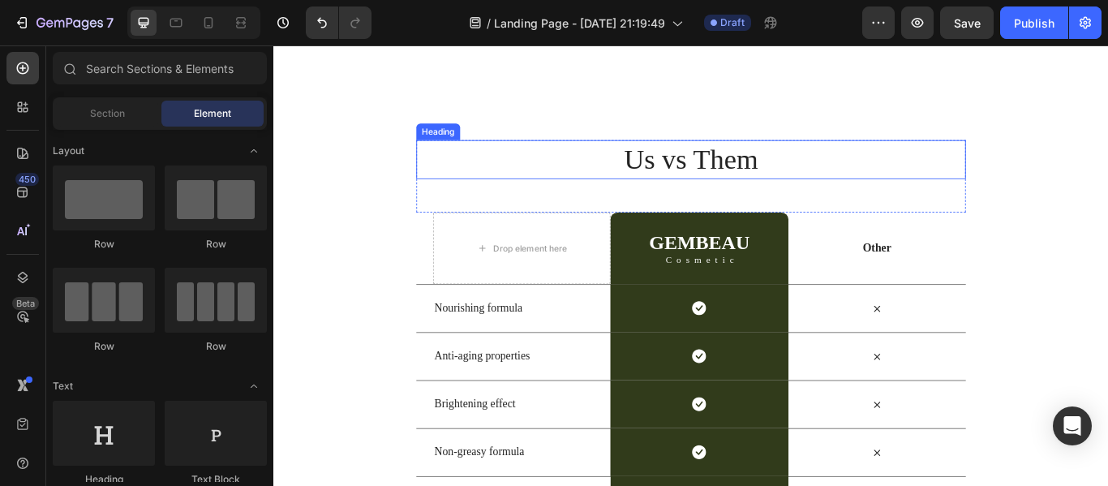
click at [465, 169] on h2 "Us vs Them" at bounding box center [760, 178] width 641 height 45
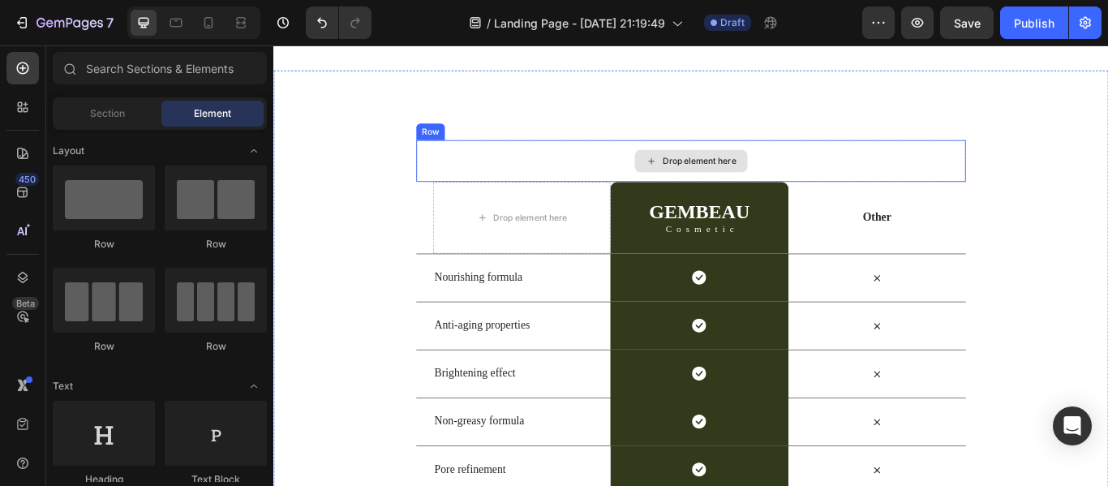
click at [443, 164] on div "Drop element here" at bounding box center [760, 180] width 641 height 49
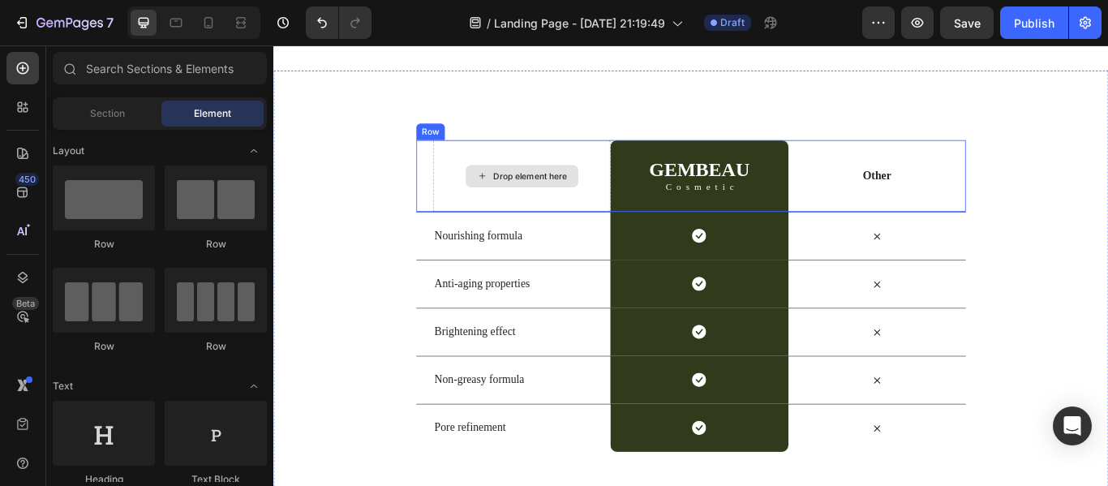
click at [471, 177] on div "Drop element here" at bounding box center [562, 198] width 207 height 84
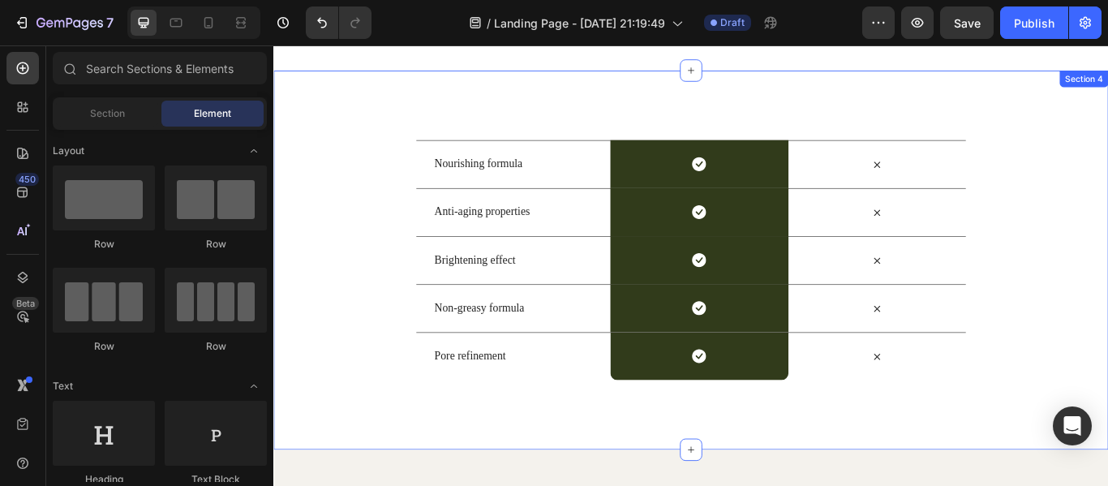
click at [432, 133] on div "Nourishing formula Text Block Icon Row Icon Row Anti-aging properties Text Bloc…" at bounding box center [760, 296] width 974 height 442
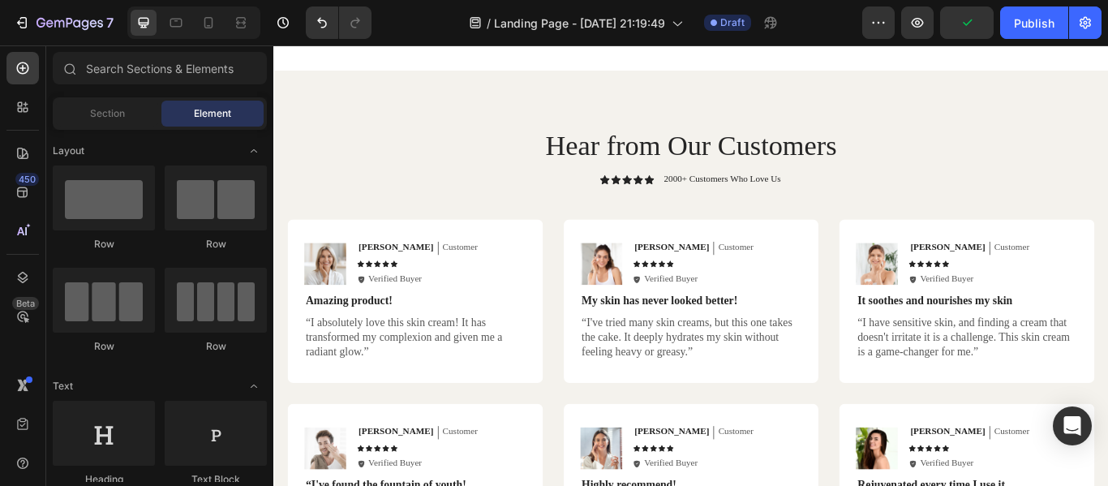
scroll to position [1632, 0]
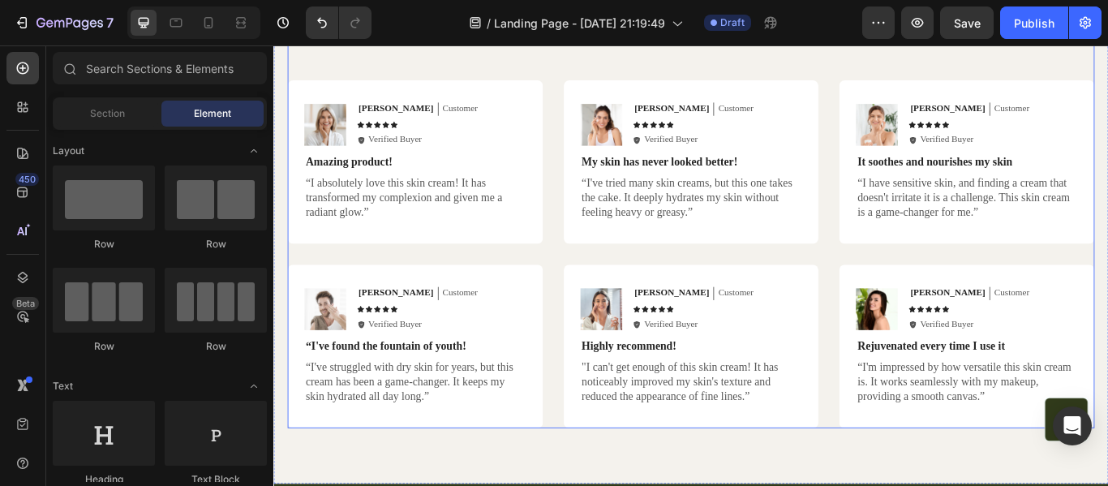
click at [298, 70] on div "Hear from Our Customers Heading Icon Icon Icon Icon Icon Icon List 2000+ Custom…" at bounding box center [760, 234] width 941 height 514
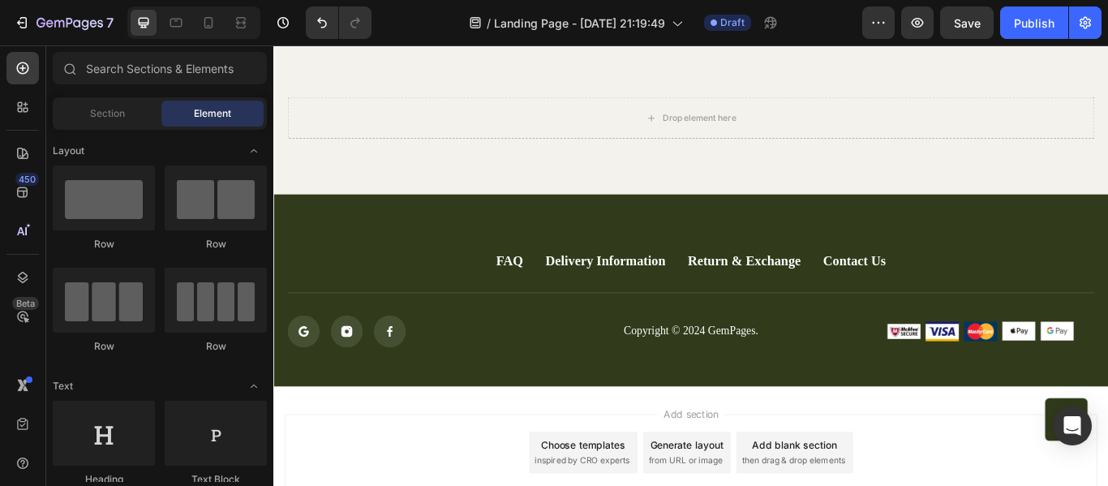
scroll to position [1491, 0]
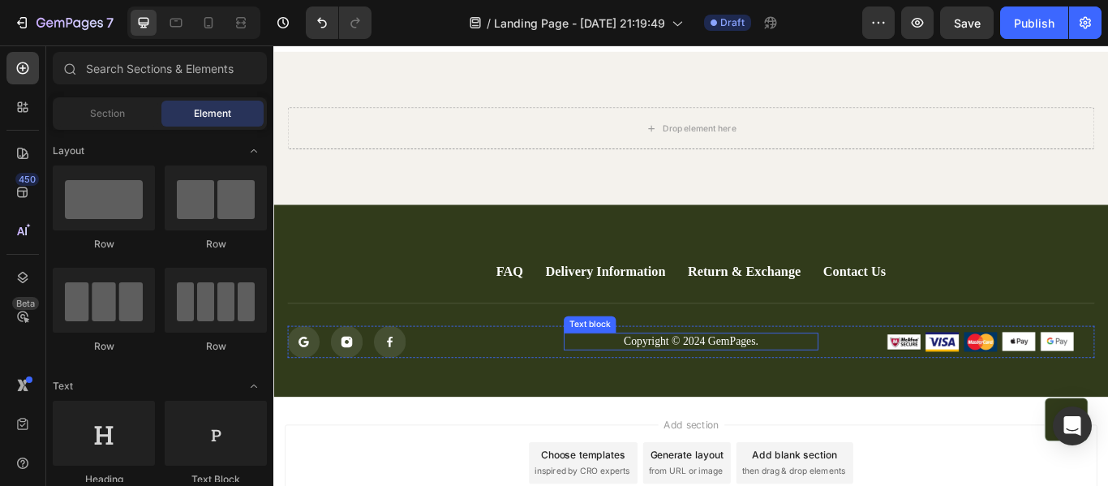
click at [795, 388] on p "Copyright © 2024 GemPages." at bounding box center [759, 390] width 293 height 17
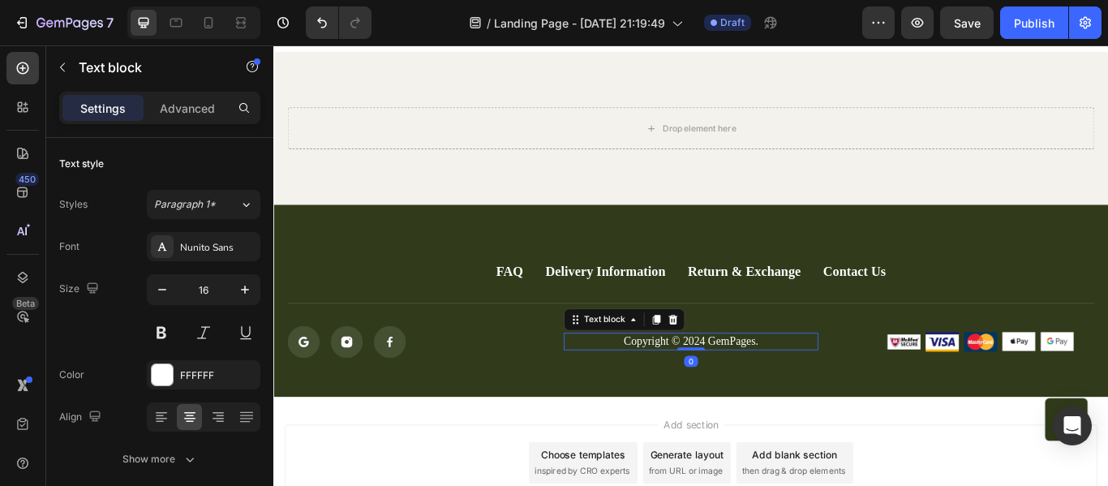
click at [828, 388] on p "Copyright © 2024 GemPages." at bounding box center [759, 390] width 293 height 17
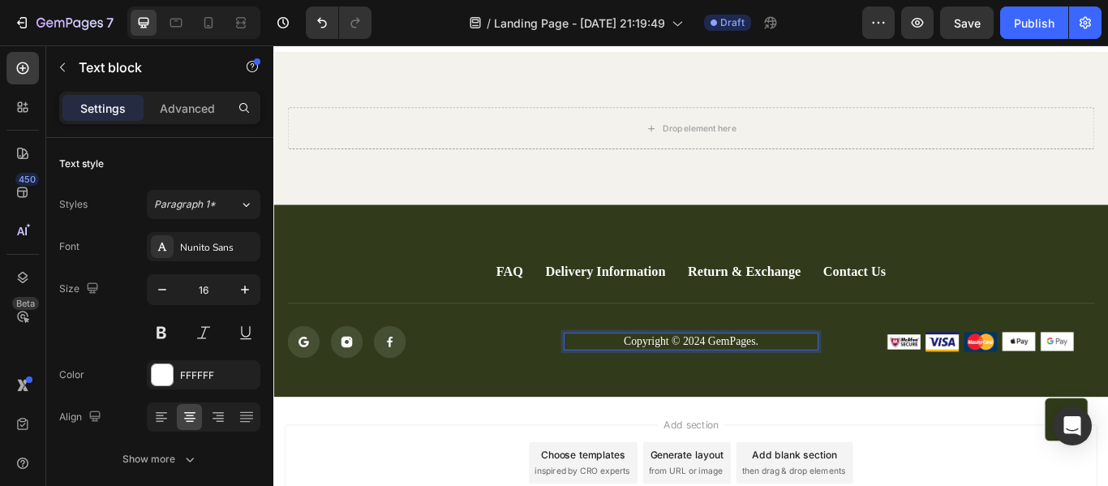
click at [828, 388] on p "Copyright © 2024 GemPages." at bounding box center [759, 390] width 293 height 17
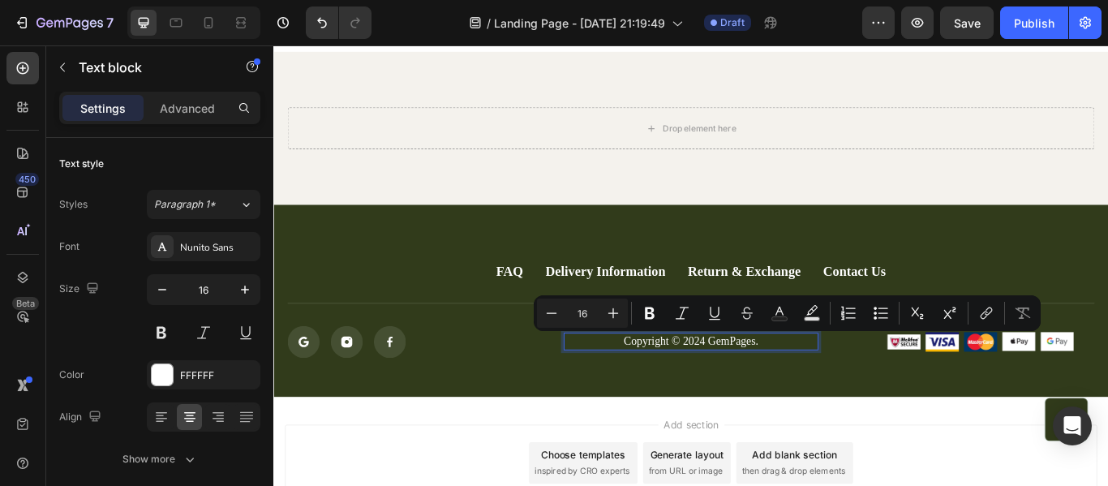
click at [828, 388] on p "Copyright © 2024 GemPages." at bounding box center [759, 390] width 293 height 17
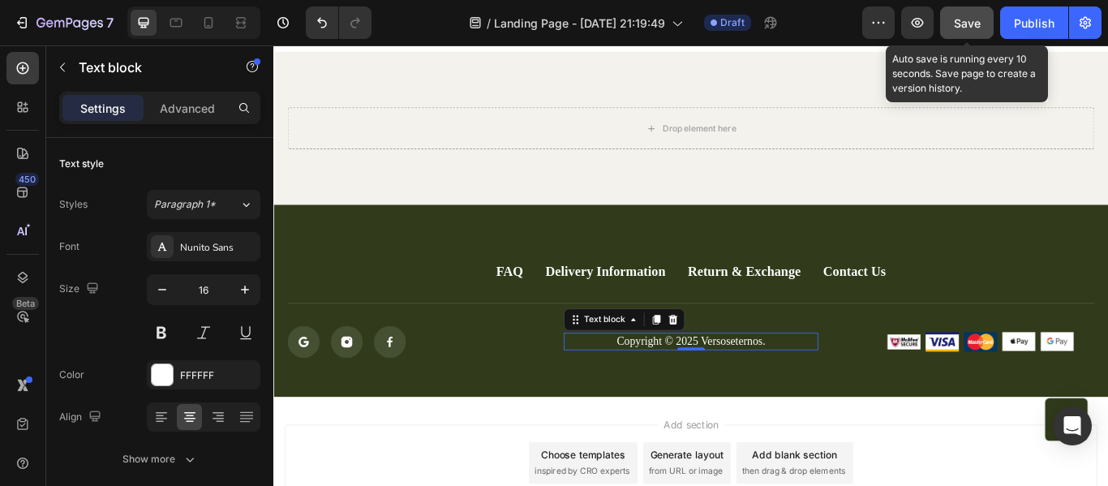
click at [962, 30] on div "Save" at bounding box center [967, 23] width 27 height 17
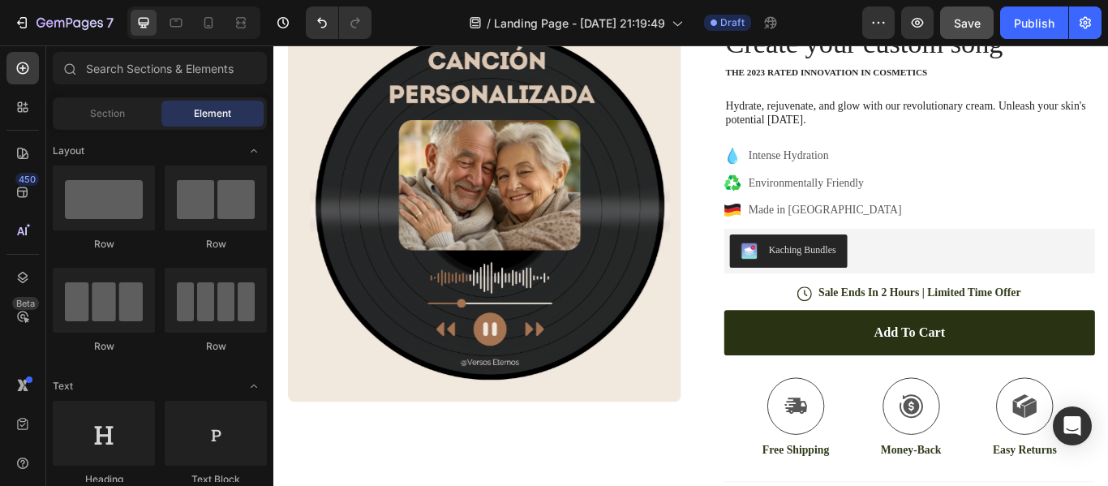
scroll to position [0, 0]
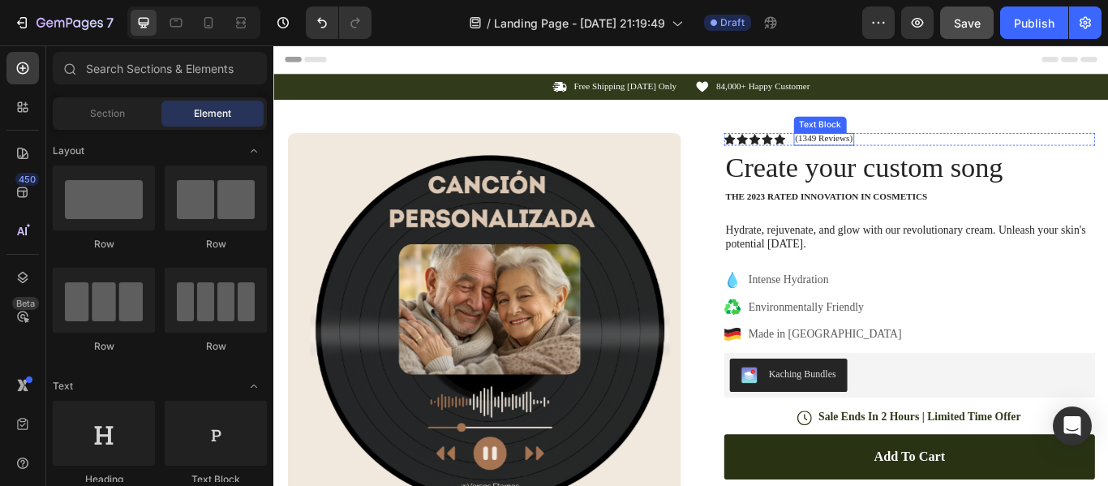
click at [919, 154] on p "(1349 Reviews)" at bounding box center [914, 154] width 67 height 13
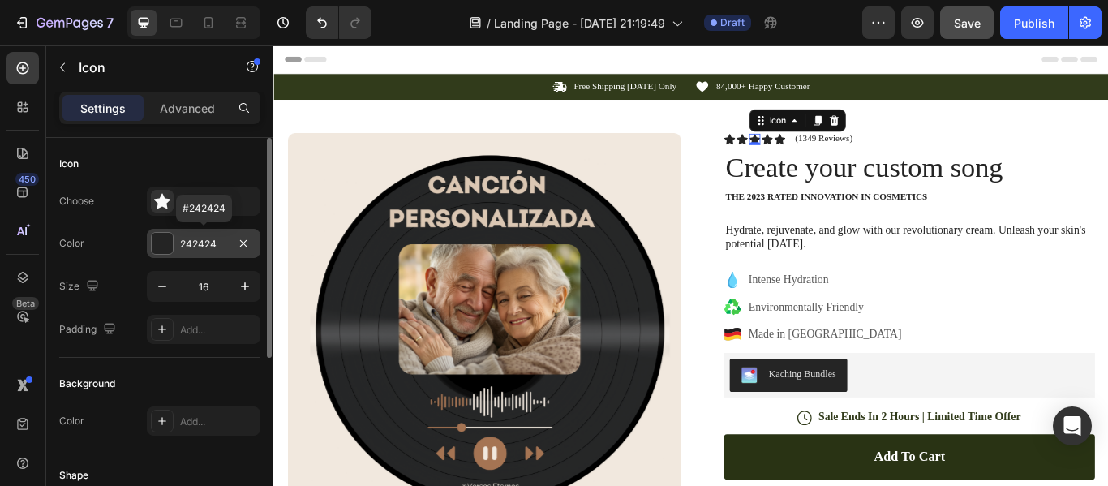
click at [159, 241] on div at bounding box center [162, 243] width 21 height 21
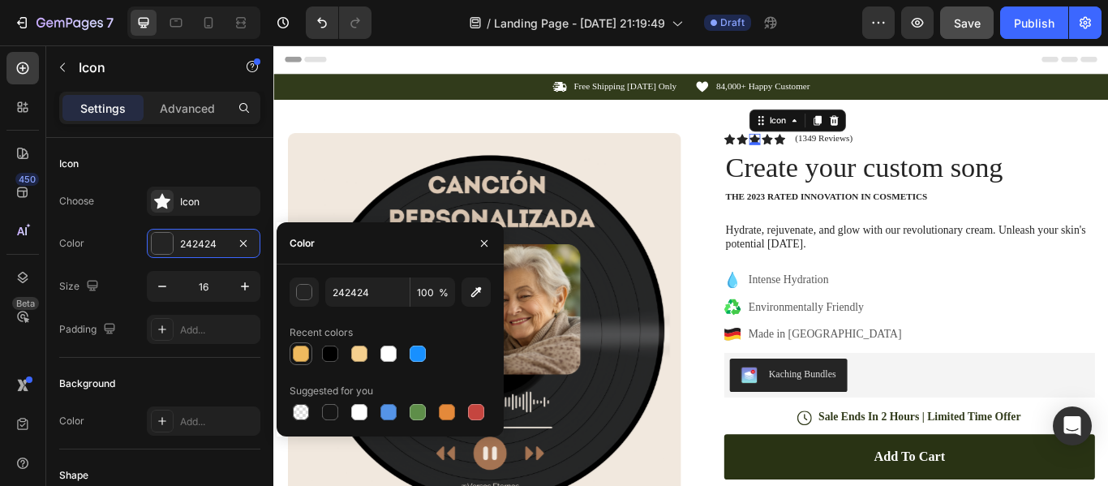
click at [297, 351] on div at bounding box center [301, 354] width 16 height 16
type input "EFBA5E"
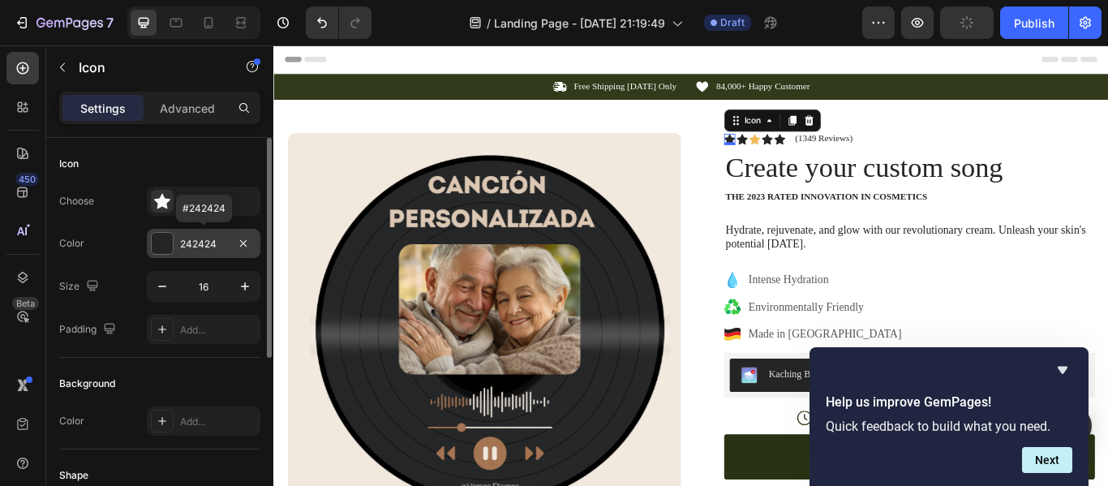
click at [162, 249] on div at bounding box center [162, 243] width 21 height 21
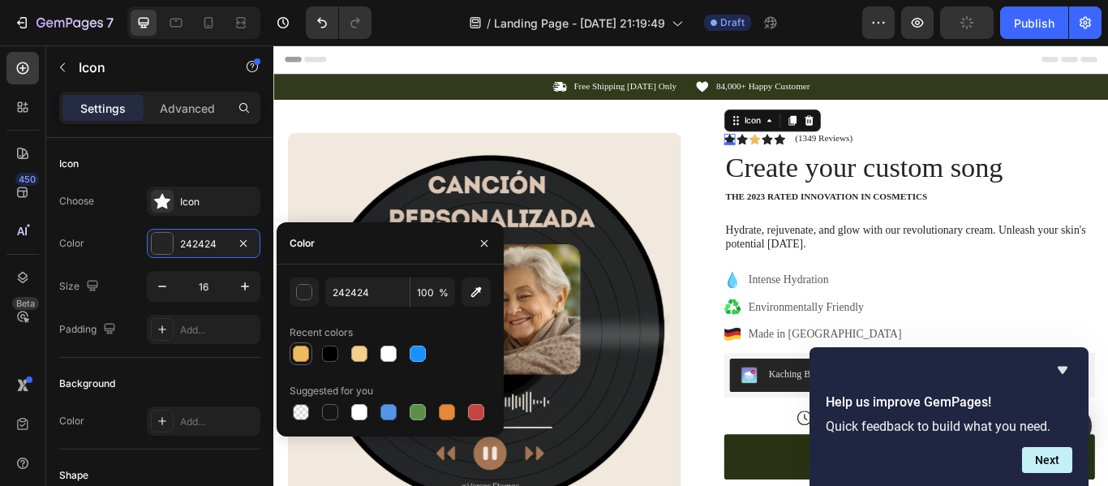
click at [303, 354] on div at bounding box center [301, 354] width 16 height 16
type input "EFBA5E"
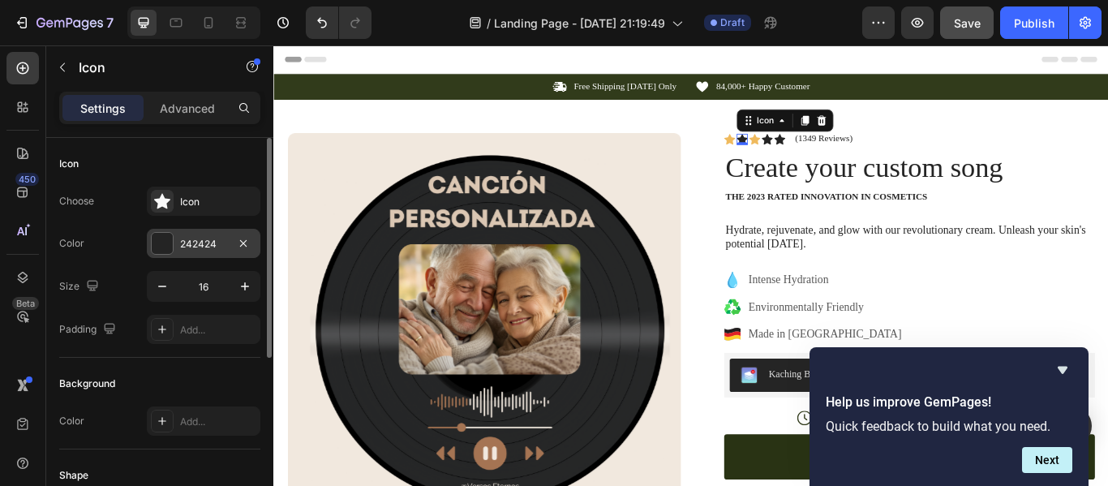
click at [158, 253] on div at bounding box center [162, 243] width 21 height 21
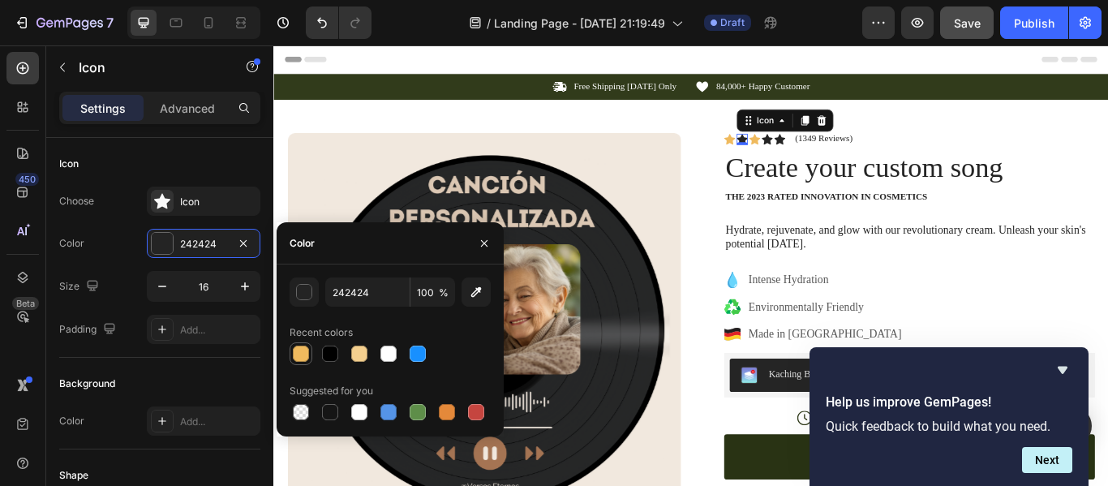
click at [304, 357] on div at bounding box center [301, 354] width 16 height 16
type input "EFBA5E"
click at [846, 156] on icon at bounding box center [848, 154] width 13 height 13
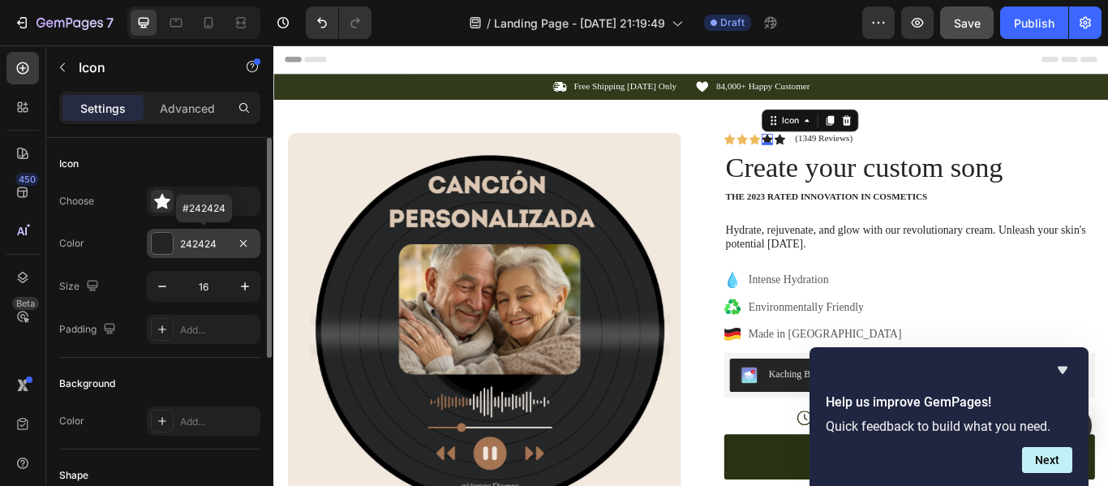
click at [164, 247] on div at bounding box center [162, 243] width 21 height 21
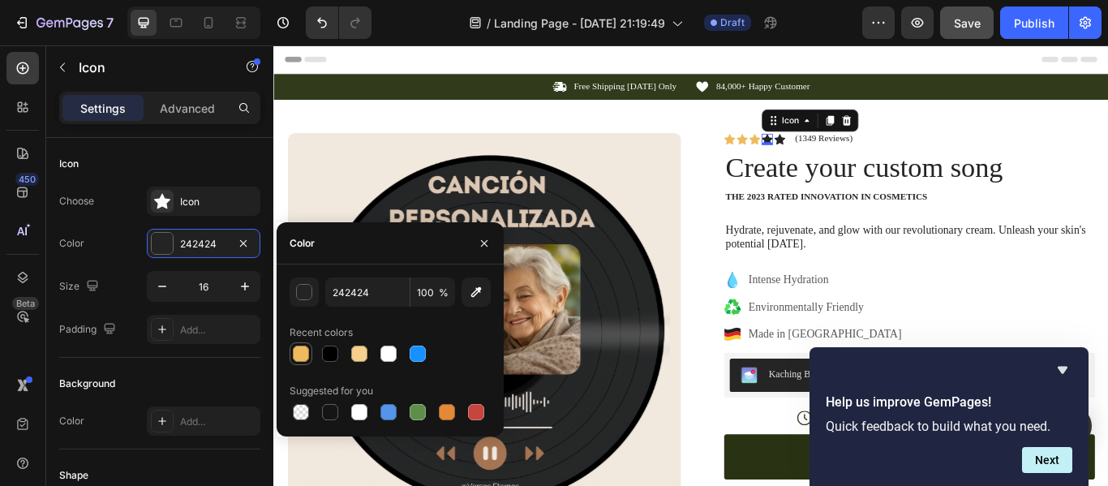
click at [301, 351] on div at bounding box center [301, 354] width 16 height 16
type input "EFBA5E"
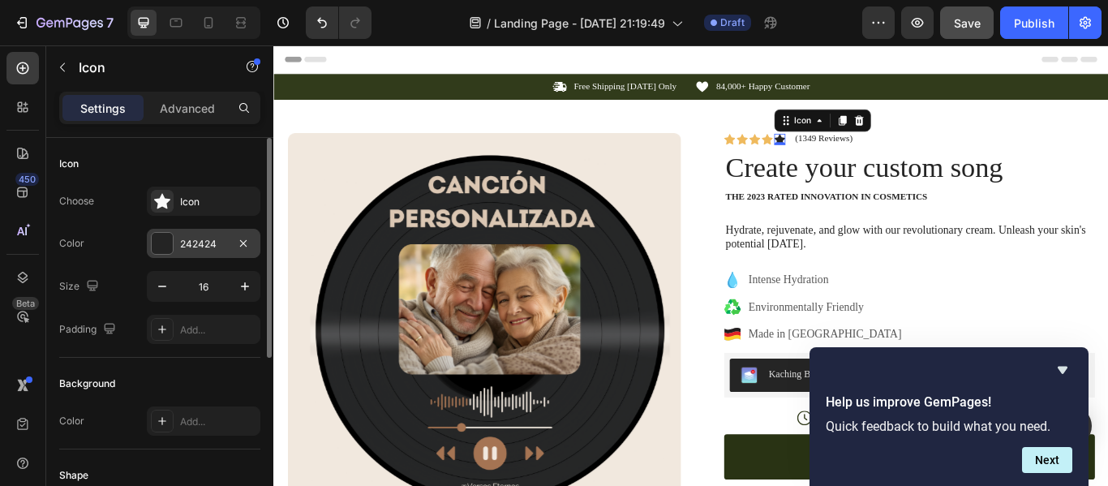
click at [170, 247] on div at bounding box center [162, 243] width 21 height 21
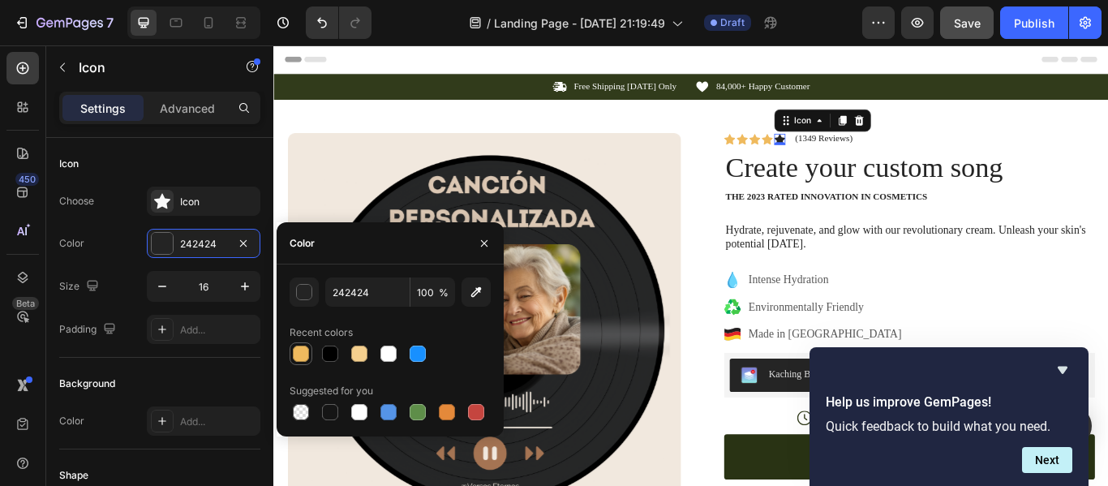
click at [303, 344] on div at bounding box center [300, 353] width 19 height 19
type input "EFBA5E"
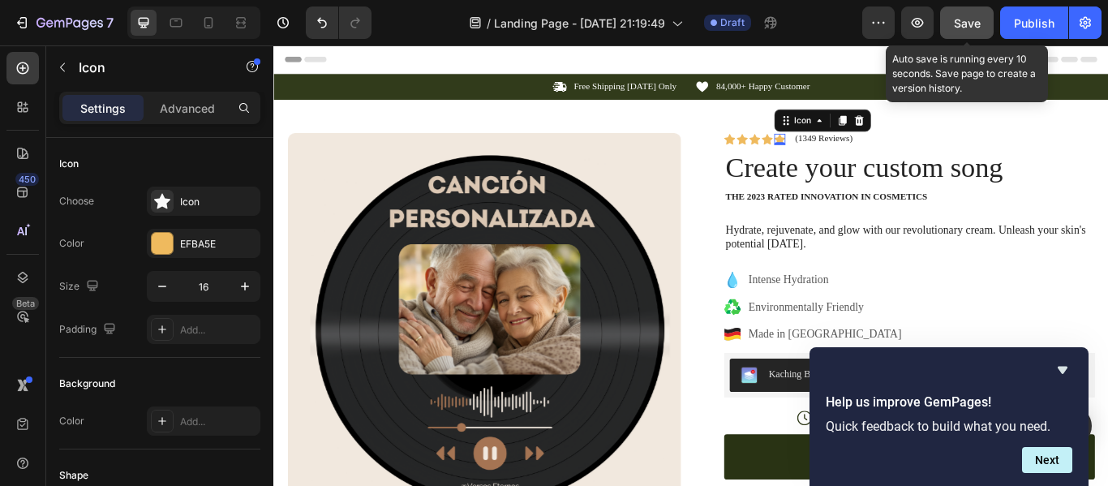
click at [965, 28] on span "Save" at bounding box center [967, 23] width 27 height 14
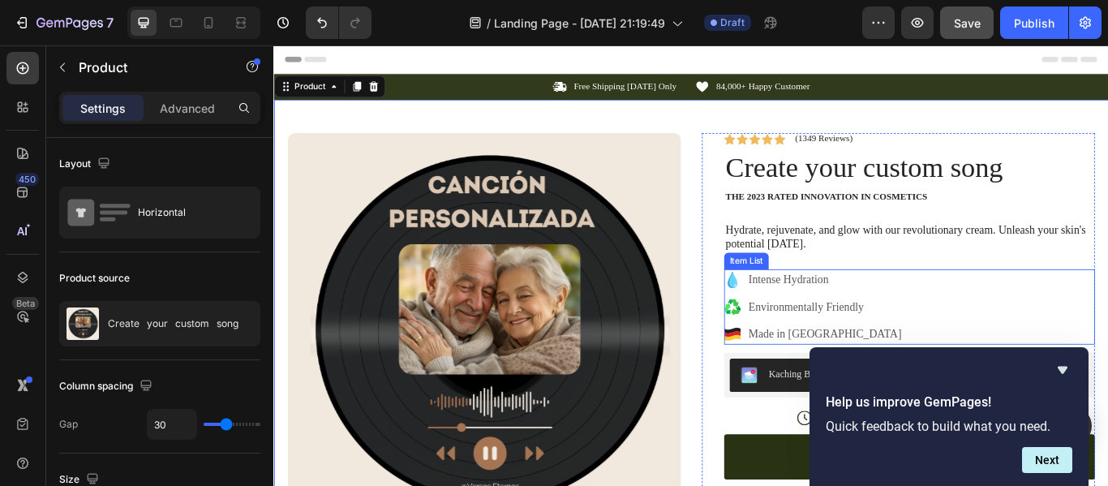
click at [875, 315] on p "Intense Hydration" at bounding box center [916, 318] width 179 height 19
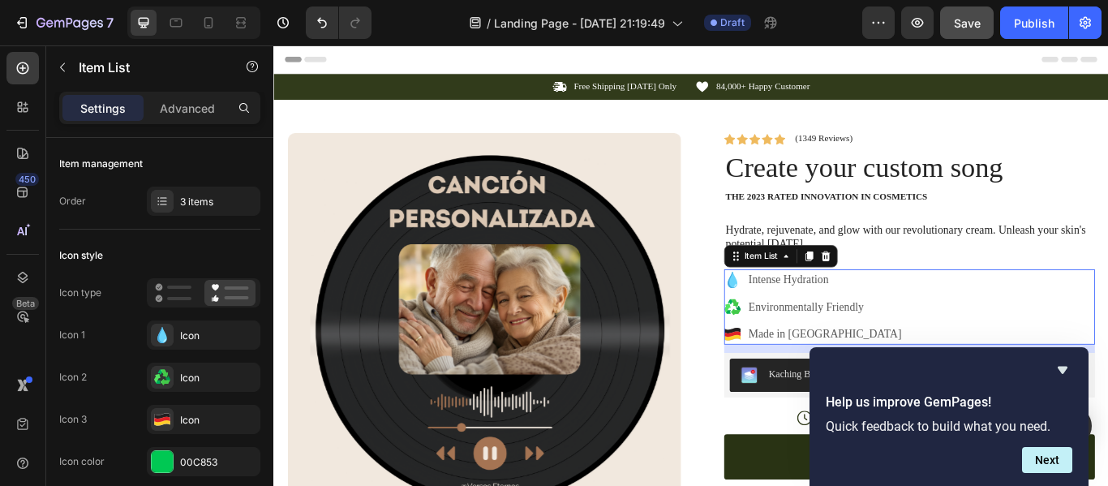
click at [878, 316] on p "Intense Hydration" at bounding box center [916, 318] width 179 height 19
click at [162, 332] on icon at bounding box center [162, 335] width 10 height 16
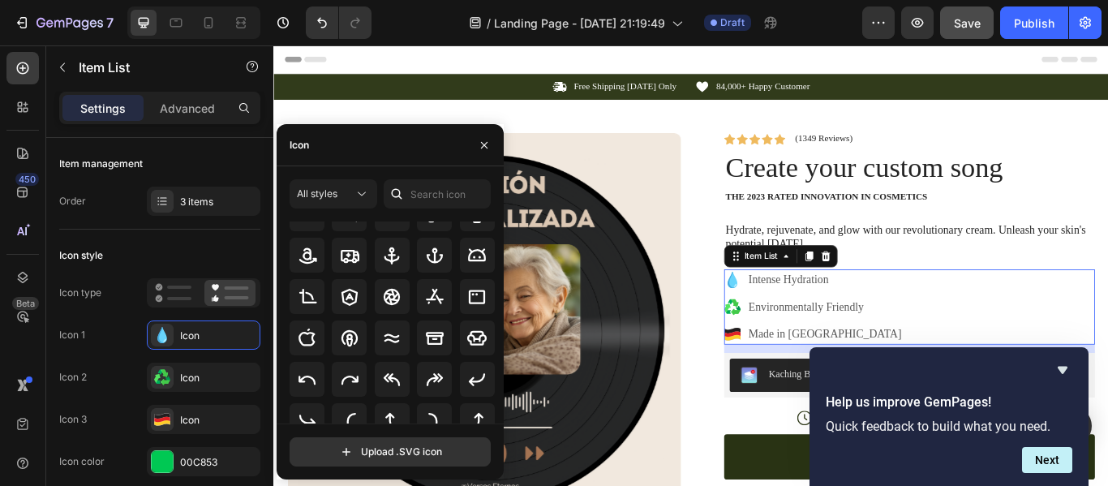
scroll to position [213, 0]
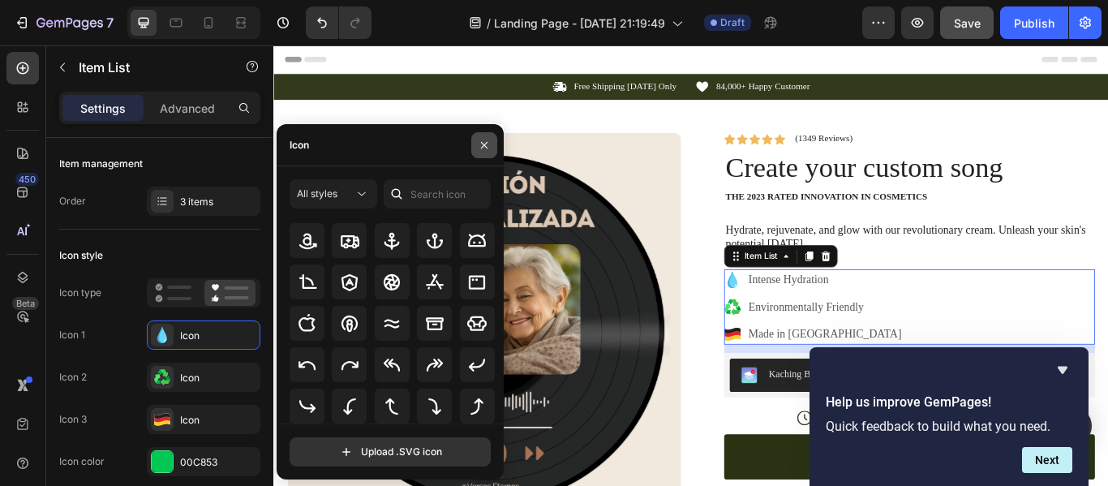
click at [482, 151] on icon "button" at bounding box center [484, 145] width 13 height 13
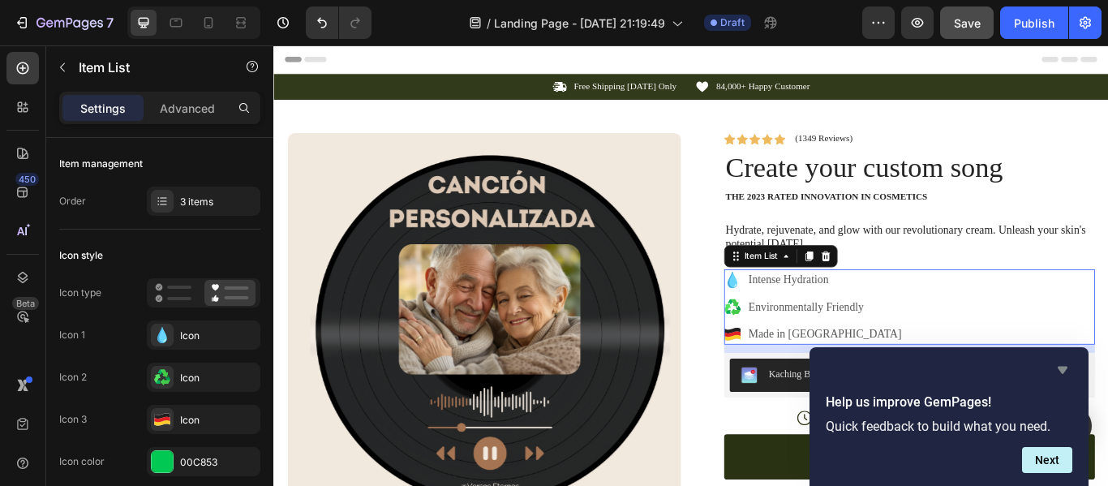
click at [1063, 371] on icon "Hide survey" at bounding box center [1063, 370] width 10 height 7
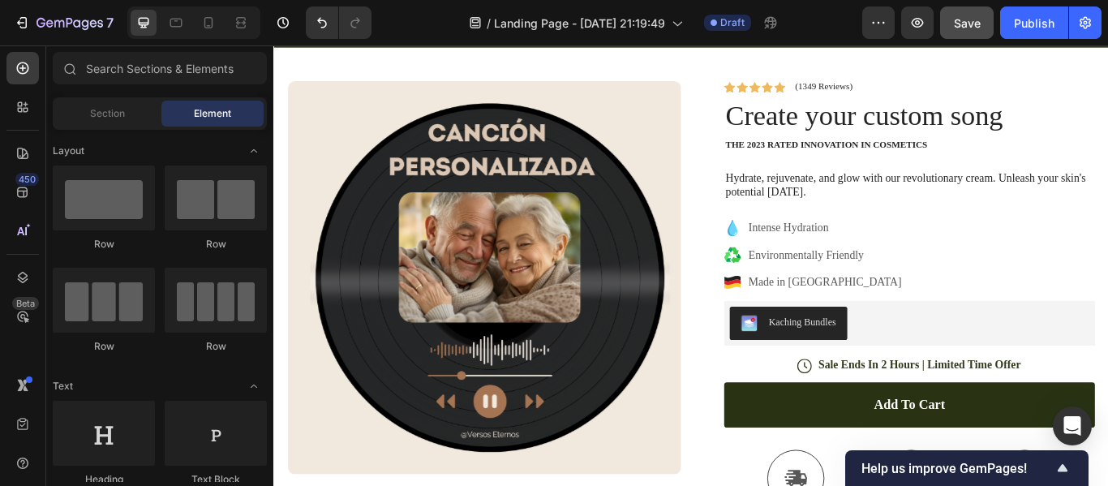
scroll to position [65, 0]
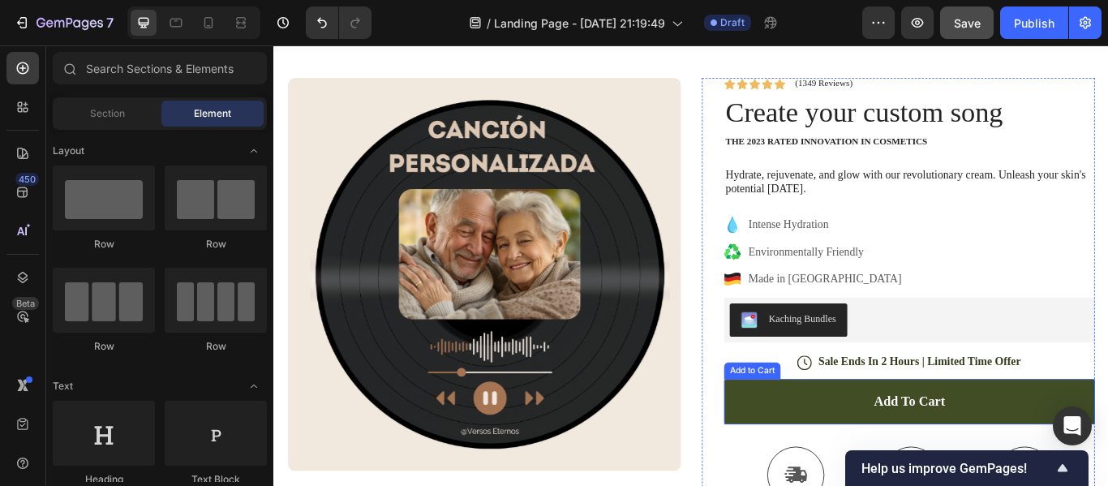
click at [879, 454] on button "Add to cart" at bounding box center [1014, 460] width 432 height 53
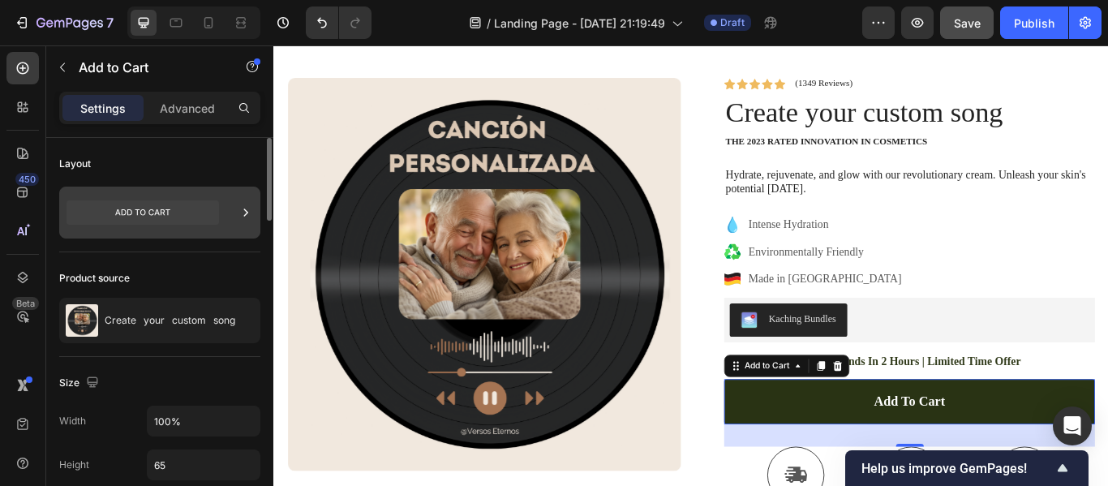
click at [245, 212] on icon at bounding box center [246, 212] width 16 height 16
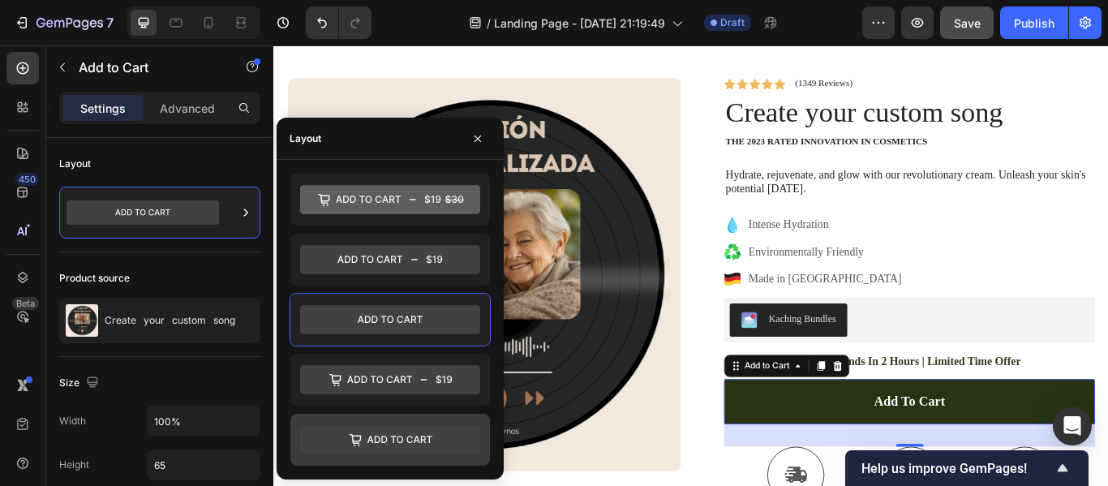
click at [409, 442] on icon at bounding box center [400, 439] width 65 height 7
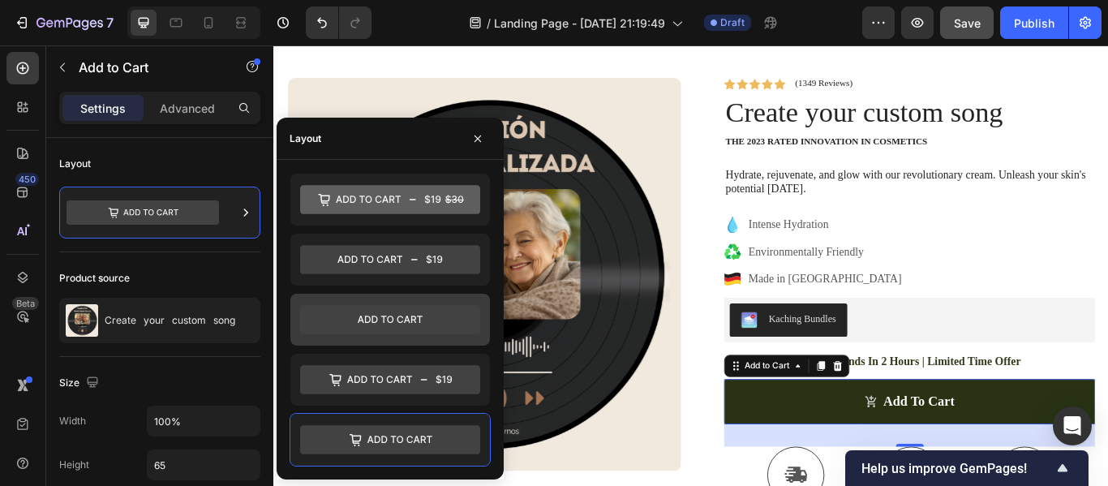
click at [421, 320] on icon at bounding box center [390, 319] width 180 height 29
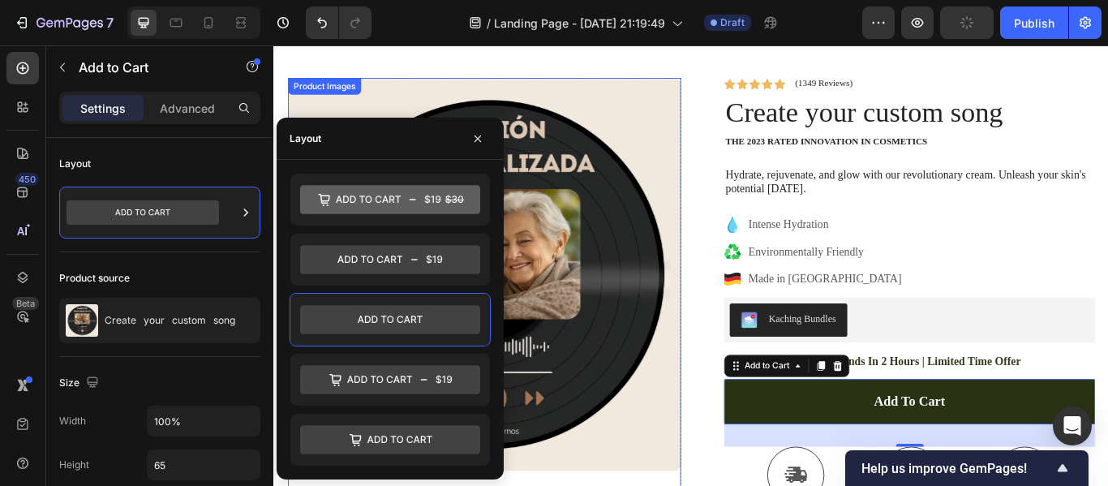
click at [730, 173] on img at bounding box center [519, 312] width 458 height 458
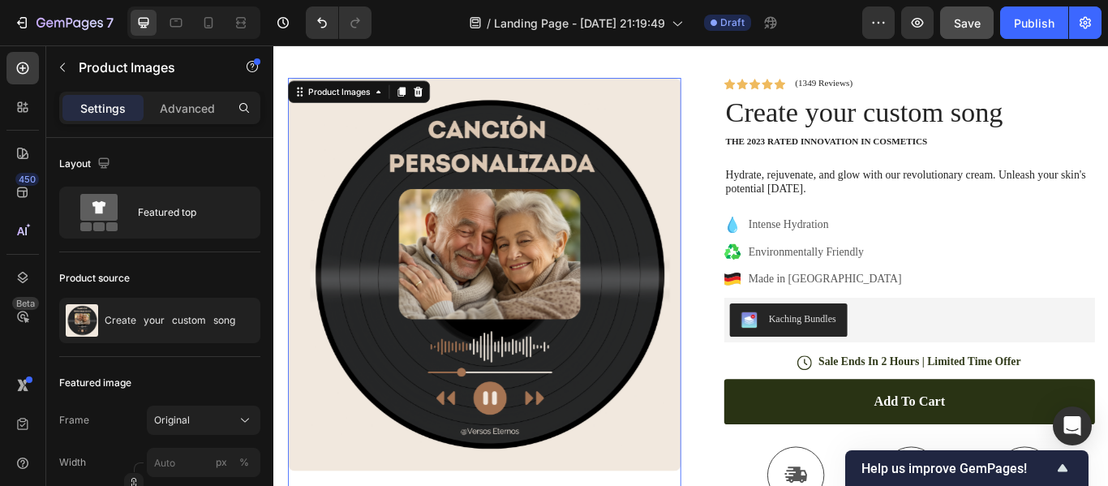
scroll to position [394, 0]
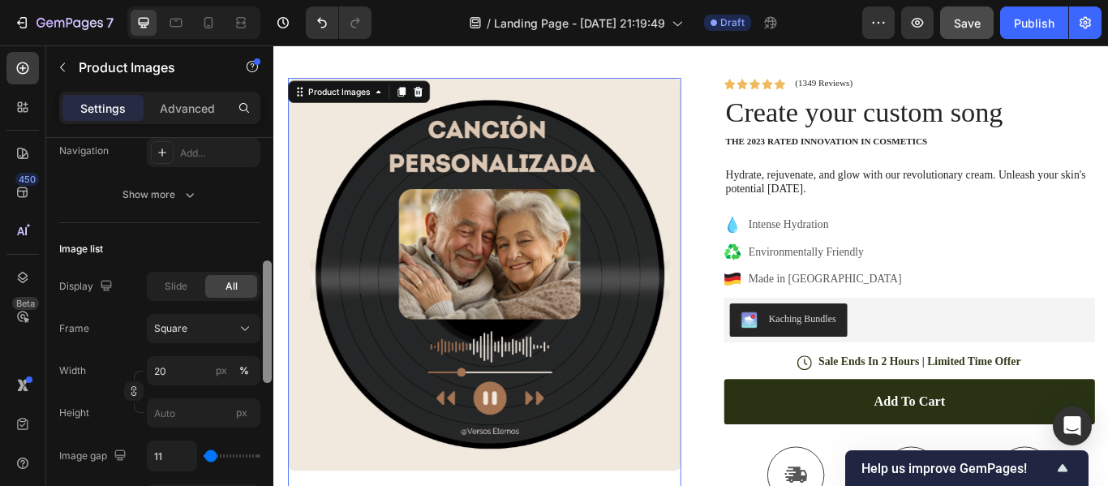
click at [270, 320] on div at bounding box center [267, 335] width 12 height 394
click at [269, 471] on div at bounding box center [267, 335] width 12 height 394
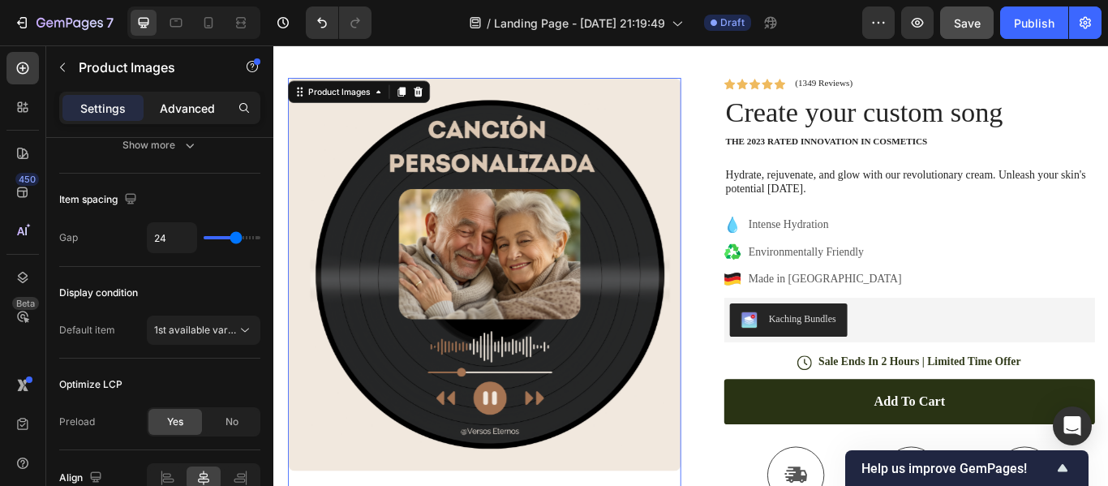
click at [195, 109] on p "Advanced" at bounding box center [187, 108] width 55 height 17
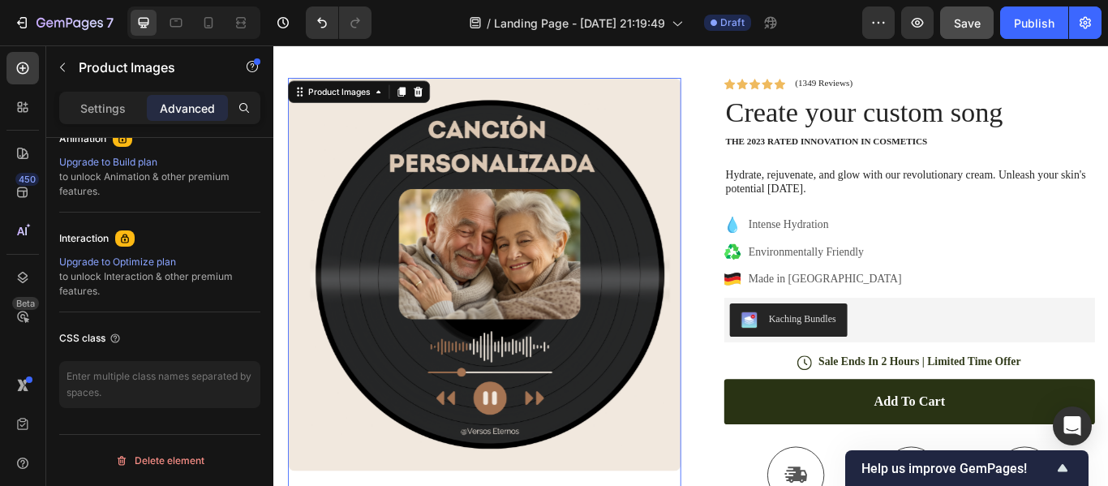
scroll to position [338, 0]
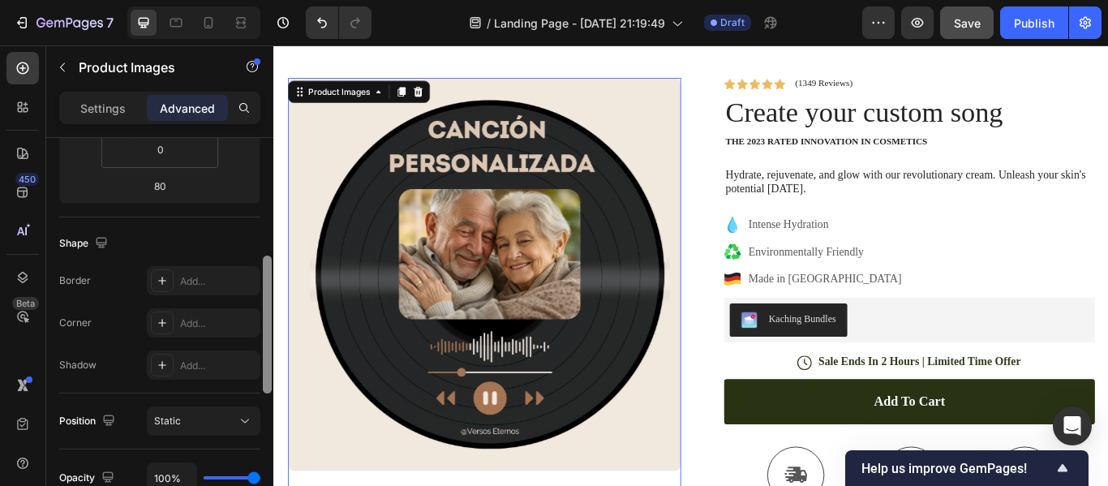
click at [269, 148] on div at bounding box center [267, 335] width 12 height 394
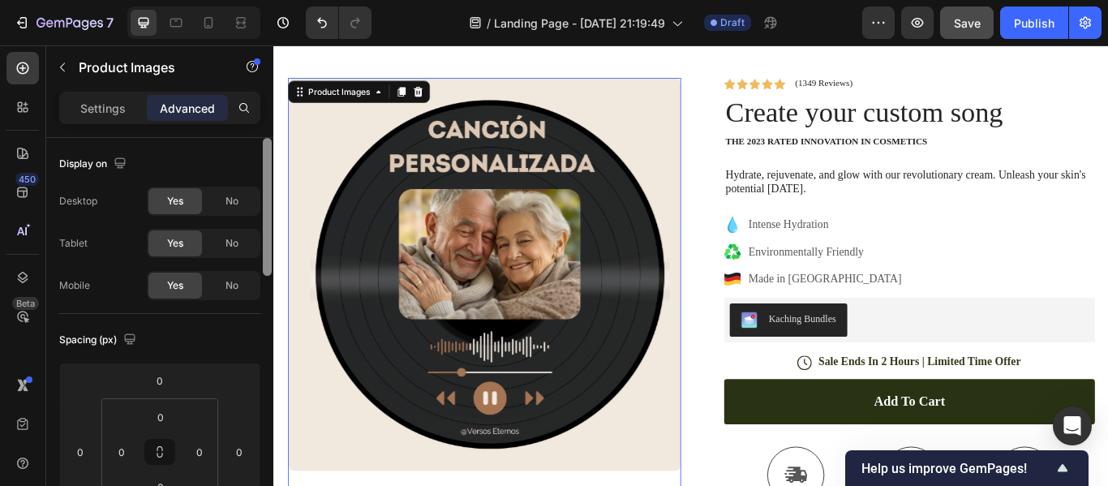
click at [269, 148] on div at bounding box center [267, 335] width 12 height 394
drag, startPoint x: 267, startPoint y: 170, endPoint x: 268, endPoint y: 142, distance: 28.4
click at [268, 142] on div at bounding box center [267, 207] width 9 height 138
click at [107, 112] on p "Settings" at bounding box center [102, 108] width 45 height 17
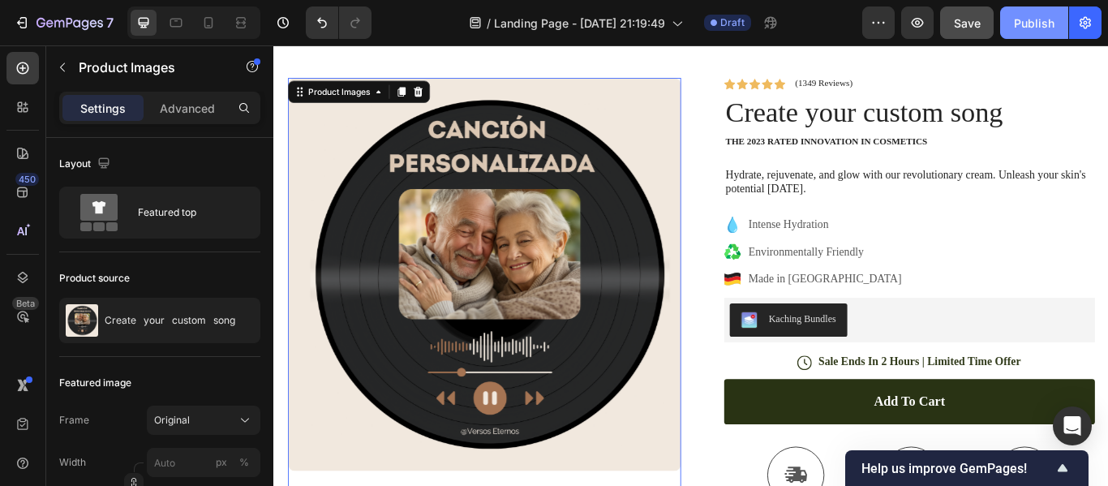
click at [1037, 22] on div "Publish" at bounding box center [1034, 23] width 41 height 17
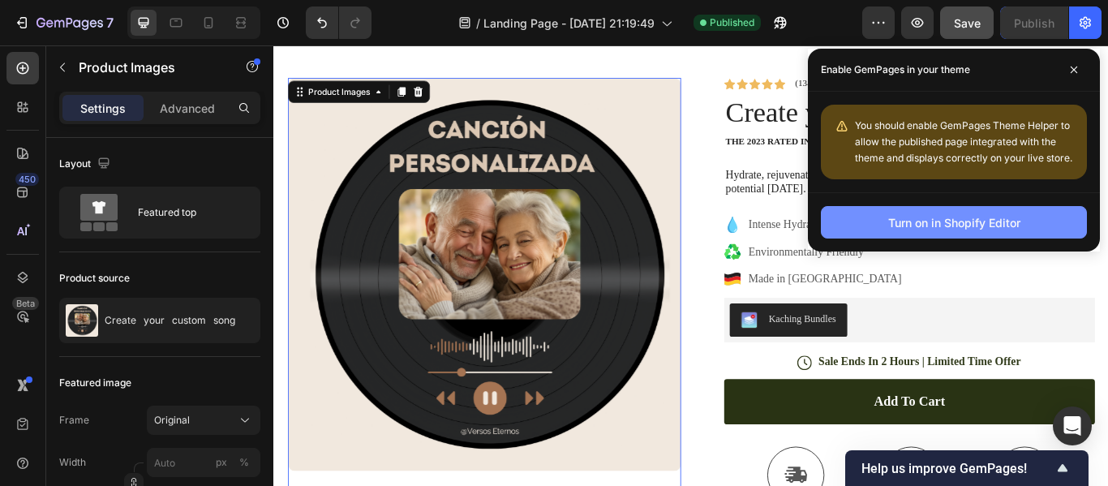
click at [965, 217] on div "Turn on in Shopify Editor" at bounding box center [955, 222] width 132 height 17
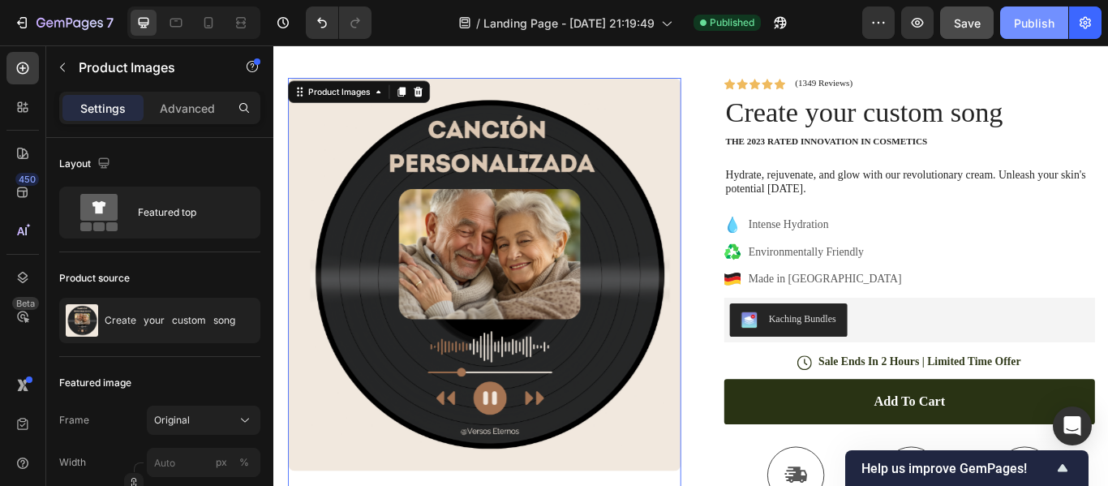
click at [1034, 24] on div "Publish" at bounding box center [1034, 23] width 41 height 17
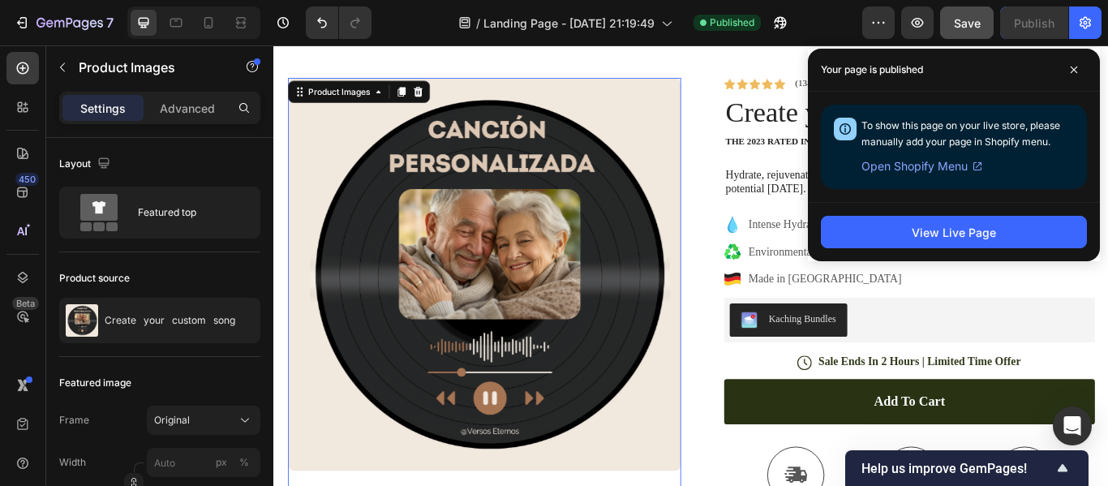
click at [929, 169] on span "Open Shopify Menu" at bounding box center [915, 166] width 106 height 19
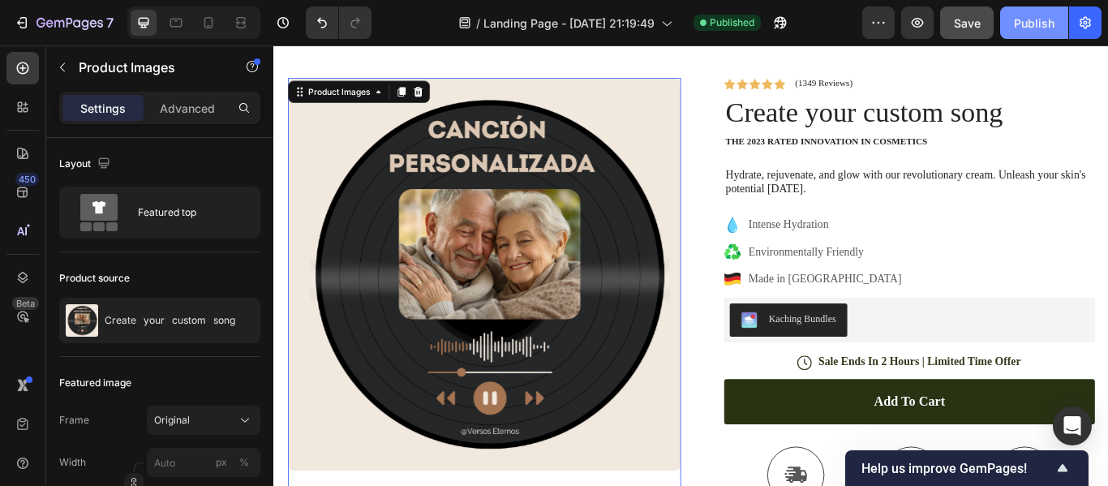
click at [1030, 24] on div "Publish" at bounding box center [1034, 23] width 41 height 17
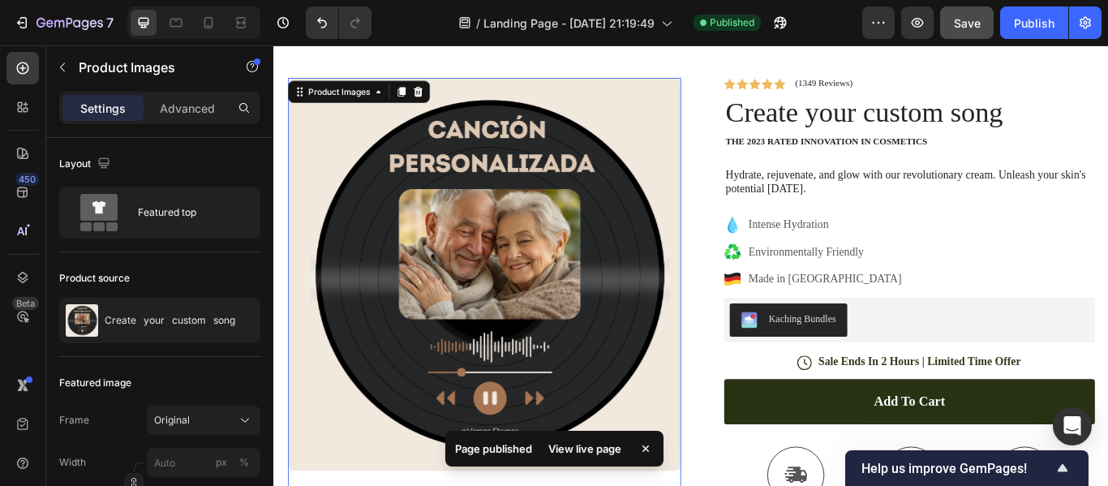
click at [584, 450] on div "View live page" at bounding box center [585, 448] width 93 height 23
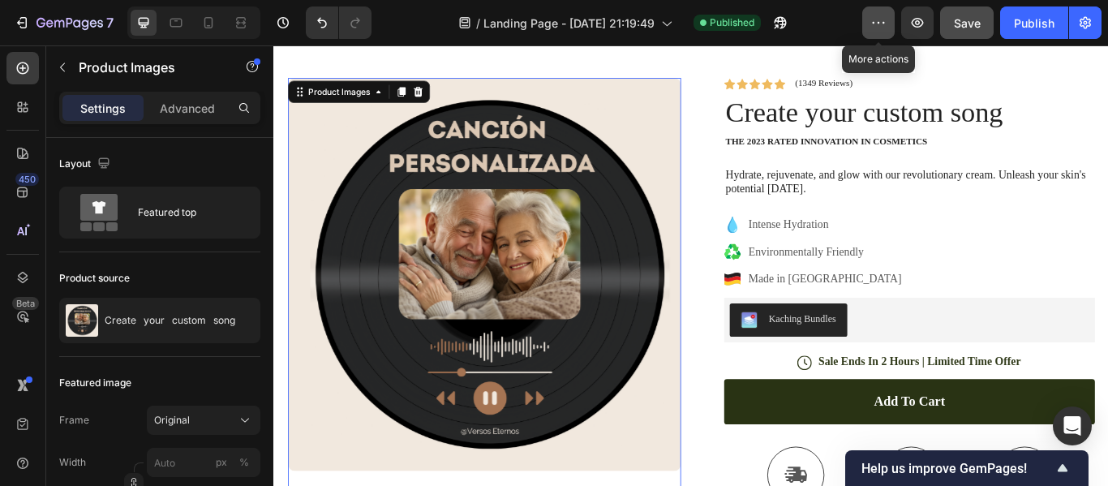
click at [880, 24] on icon "button" at bounding box center [879, 23] width 2 height 2
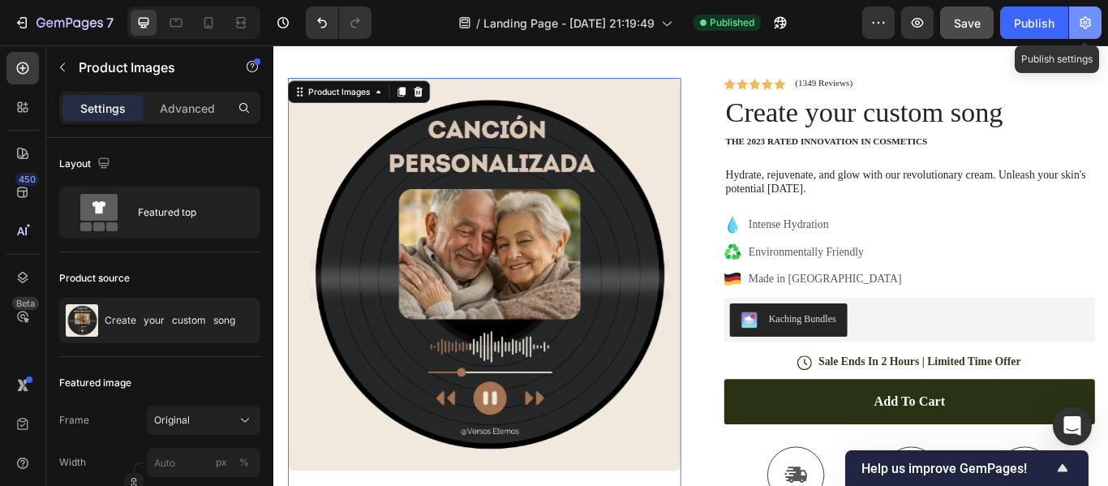
click at [1092, 23] on icon "button" at bounding box center [1086, 23] width 16 height 16
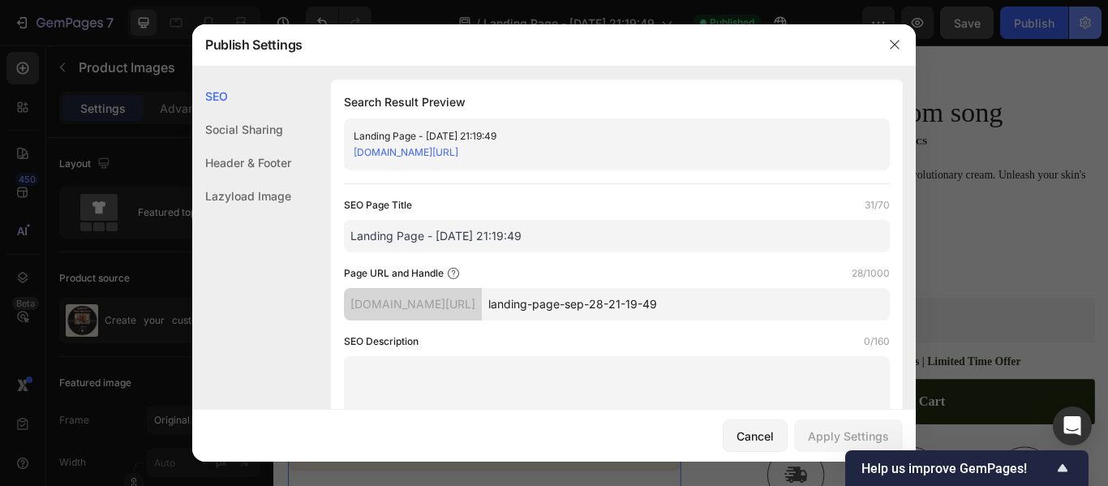
click at [1092, 23] on div at bounding box center [554, 243] width 1108 height 486
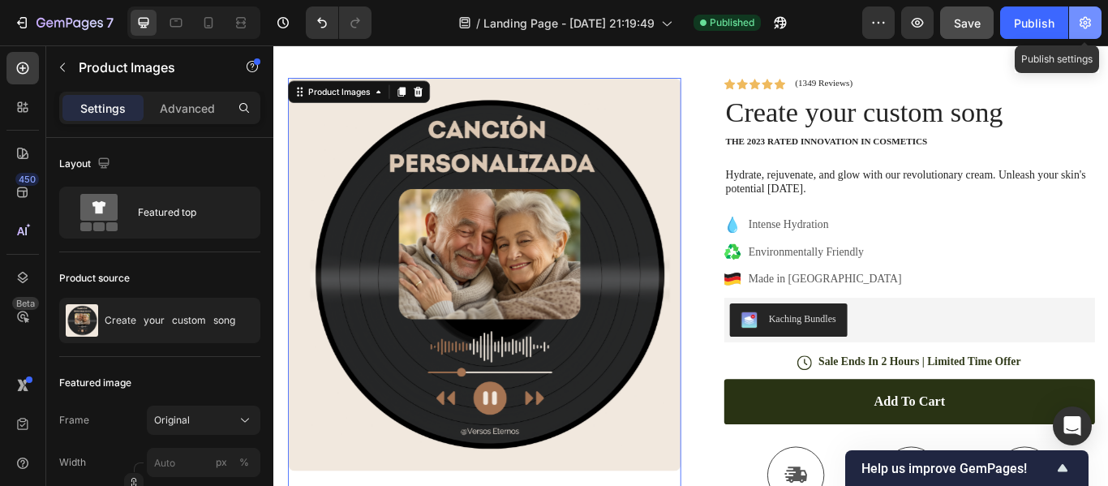
click at [1092, 23] on icon "button" at bounding box center [1086, 23] width 16 height 16
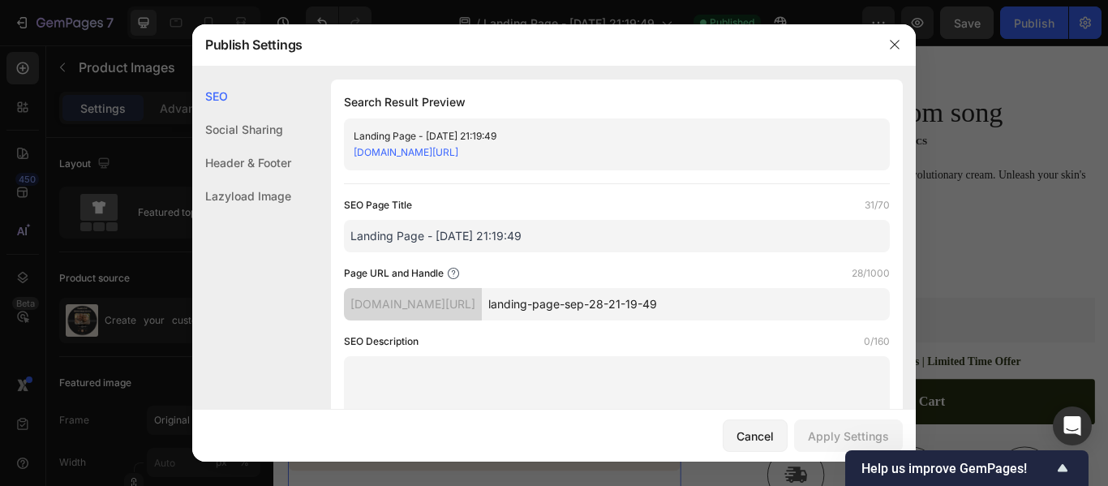
click at [266, 165] on div "Header & Footer" at bounding box center [241, 162] width 99 height 33
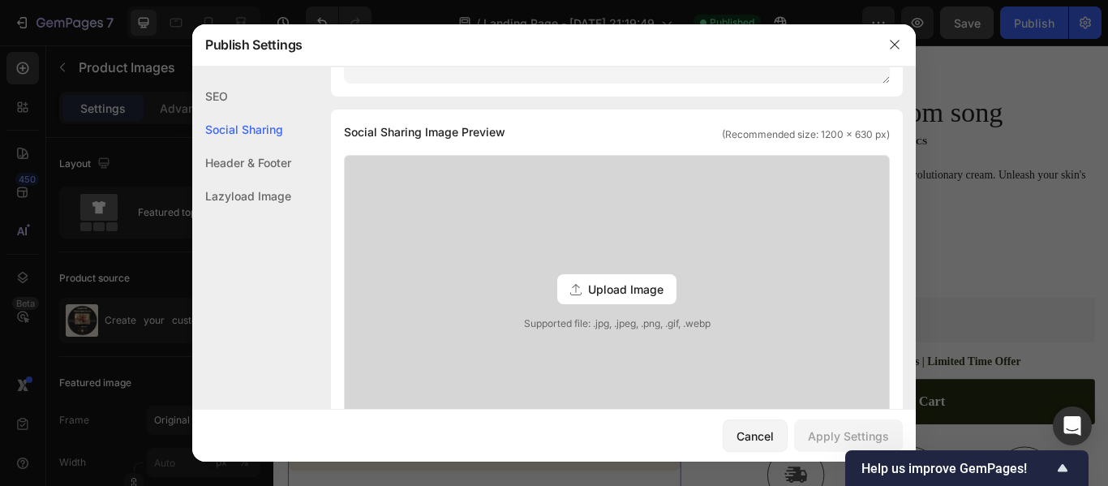
scroll to position [44, 0]
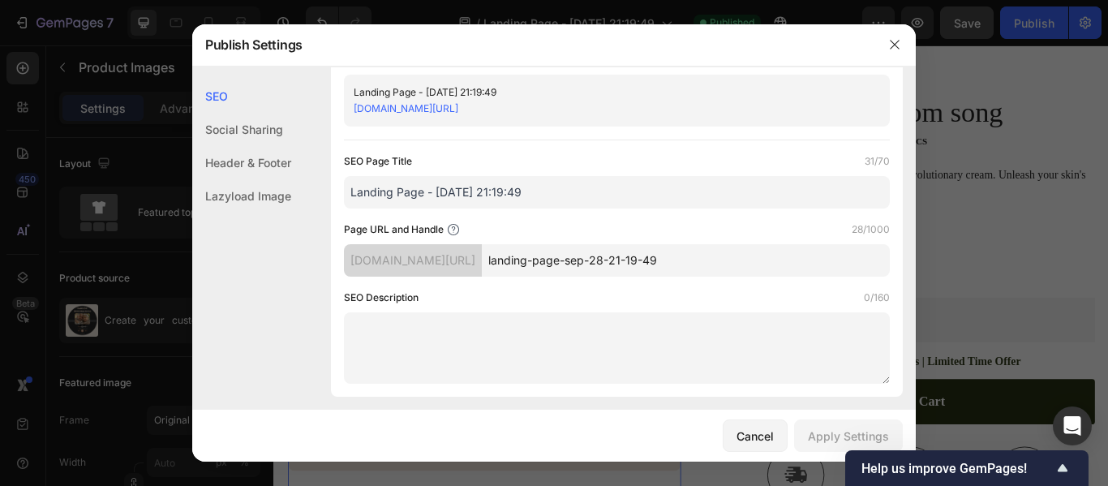
click at [672, 183] on input "Landing Page - [DATE] 21:19:49" at bounding box center [617, 192] width 546 height 32
click at [895, 46] on icon "button" at bounding box center [895, 44] width 13 height 13
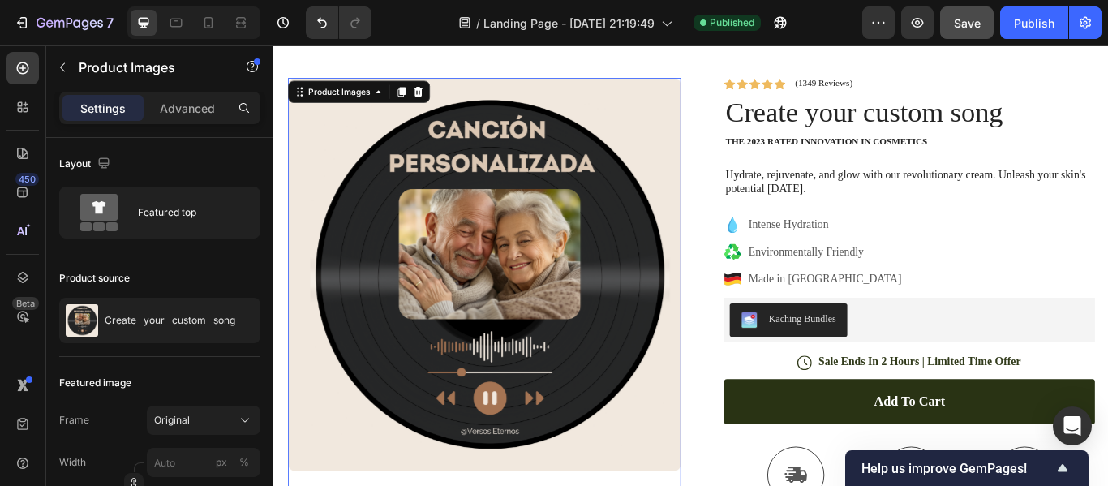
click at [439, 217] on img at bounding box center [519, 312] width 458 height 458
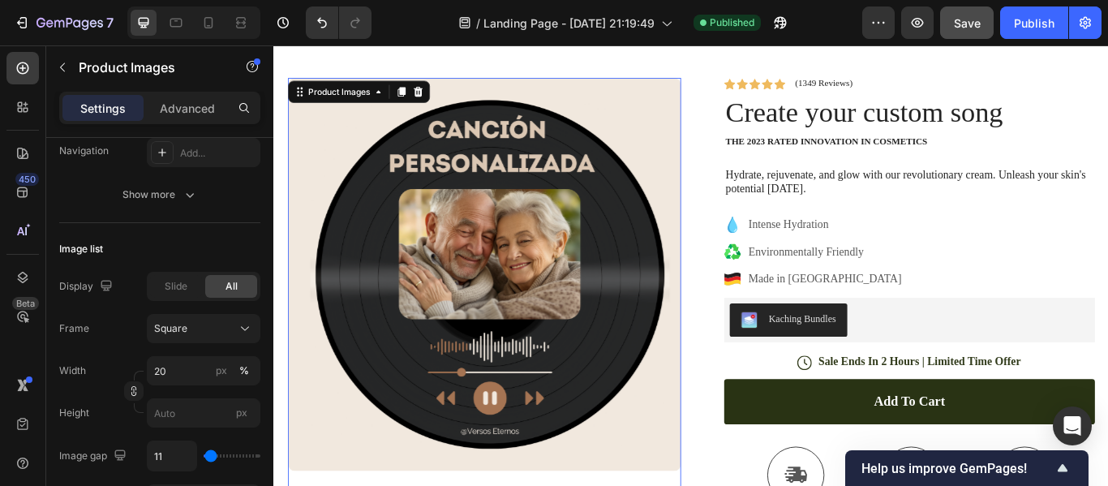
click at [170, 294] on div "Slide" at bounding box center [176, 286] width 52 height 23
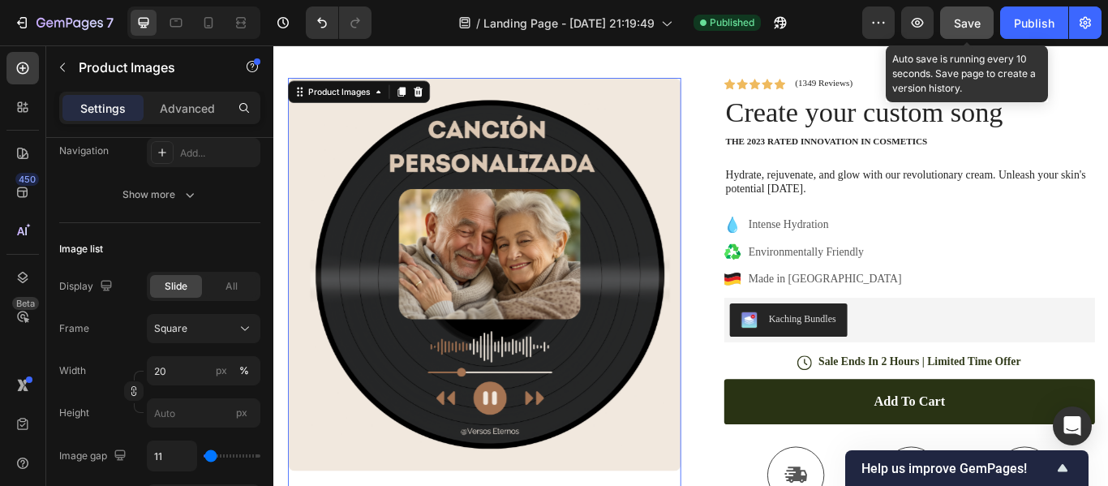
click at [974, 26] on span "Save" at bounding box center [967, 23] width 27 height 14
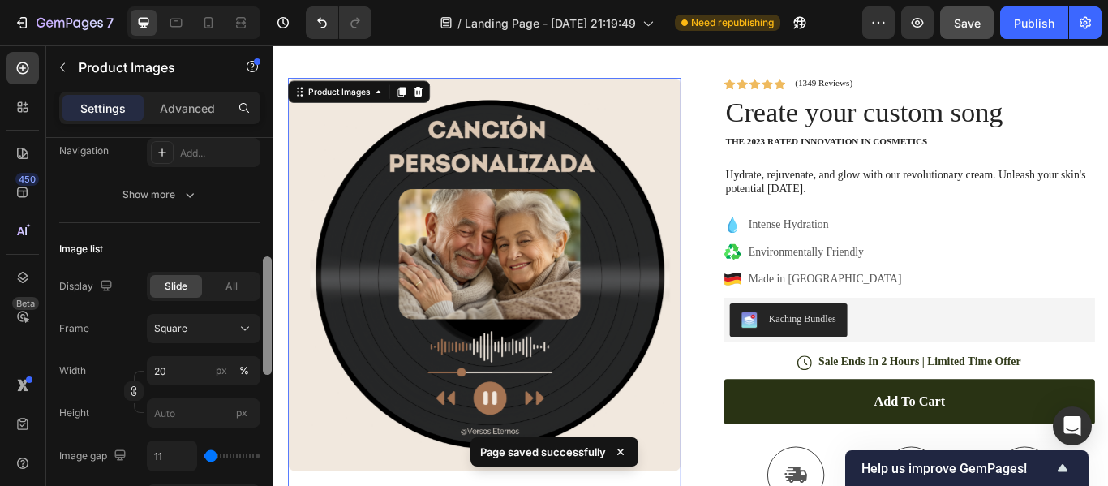
scroll to position [789, 0]
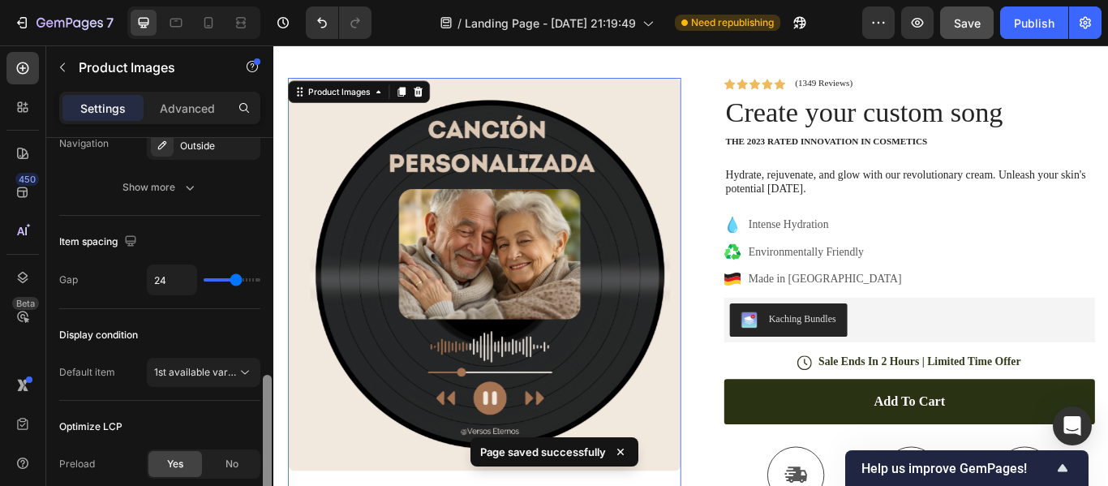
click at [269, 459] on div at bounding box center [267, 335] width 12 height 394
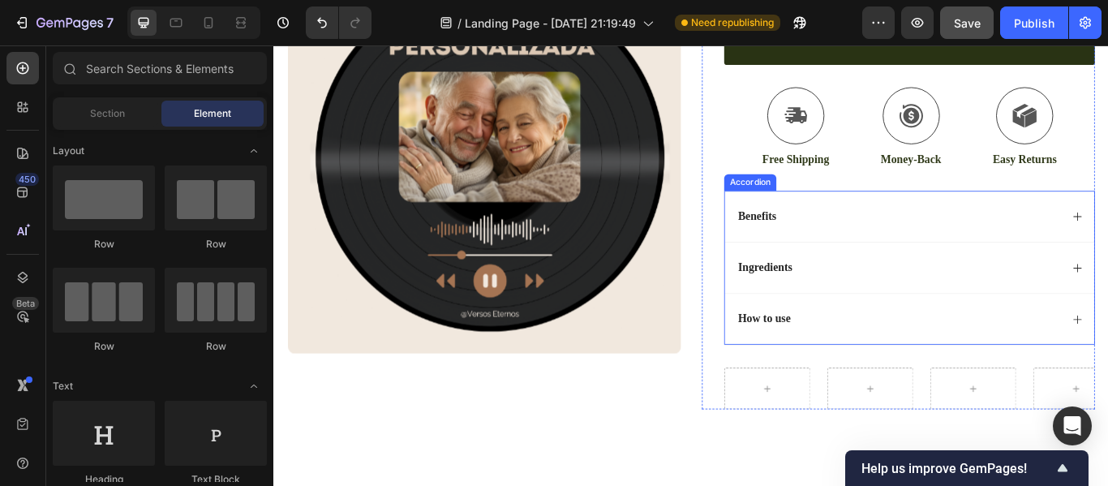
scroll to position [487, 0]
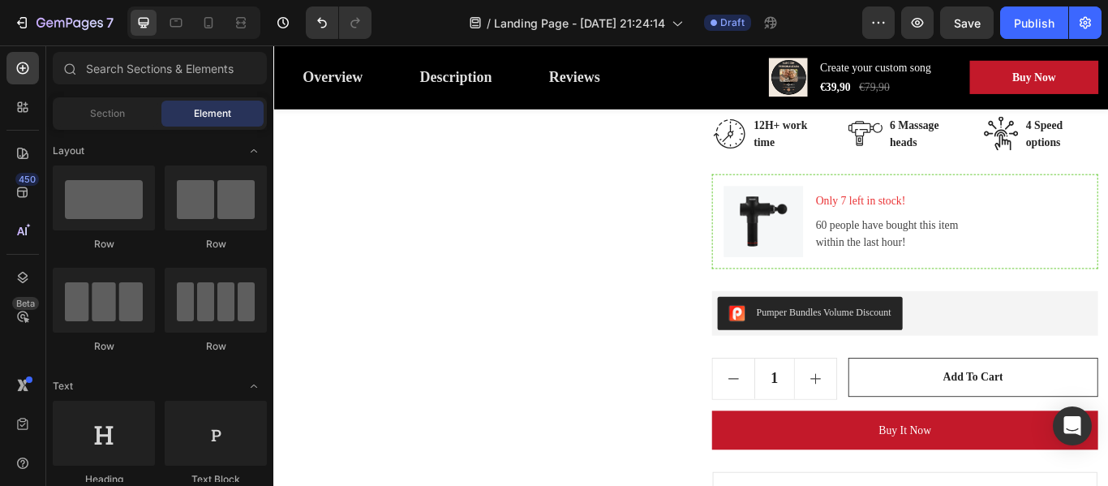
scroll to position [779, 0]
